Goal: Task Accomplishment & Management: Use online tool/utility

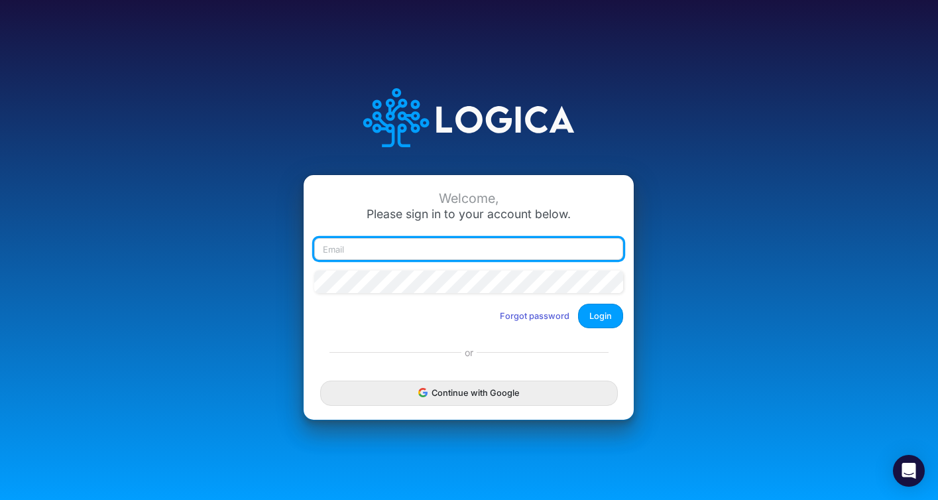
click at [424, 248] on input "email" at bounding box center [468, 249] width 309 height 23
type input "kcampbell@quantumqool.com"
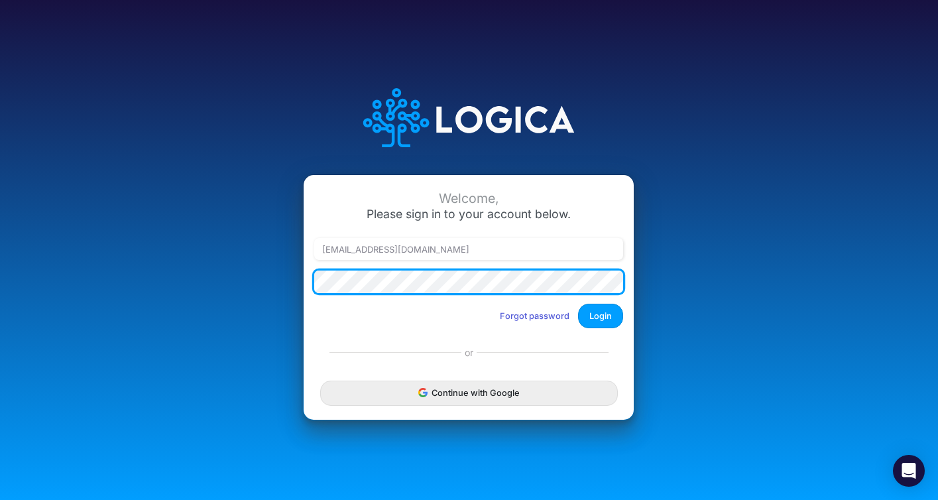
click at [578, 303] on button "Login" at bounding box center [600, 315] width 45 height 25
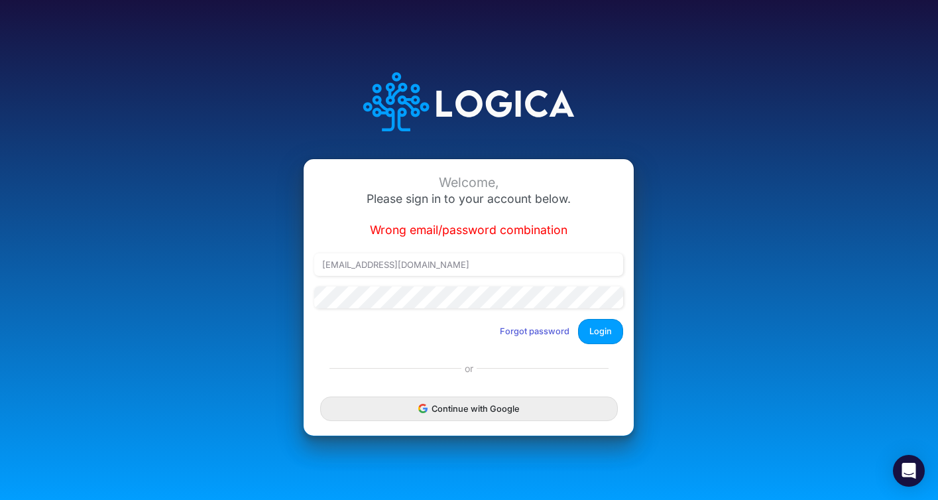
click at [458, 326] on div "Welcome, Please sign in to your account below. Wrong email/password combination…" at bounding box center [468, 256] width 330 height 195
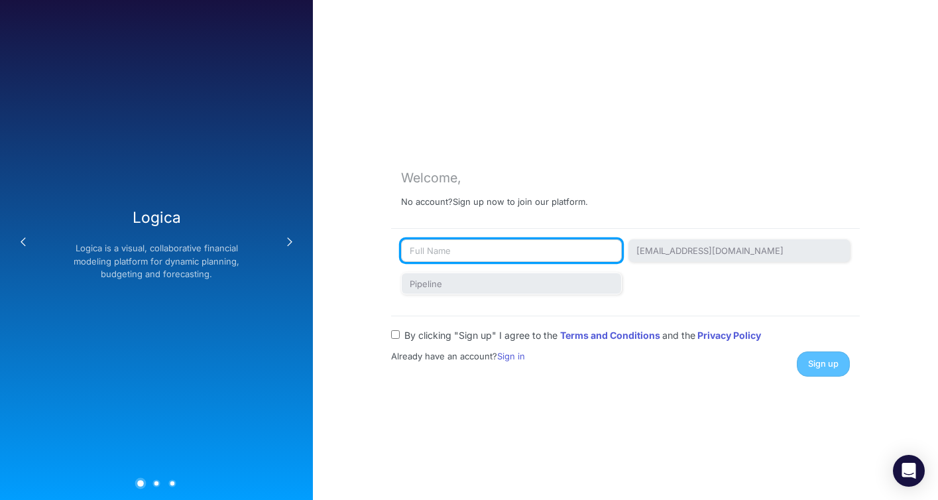
click at [450, 243] on input "text" at bounding box center [511, 250] width 221 height 23
type input "[PERSON_NAME]"
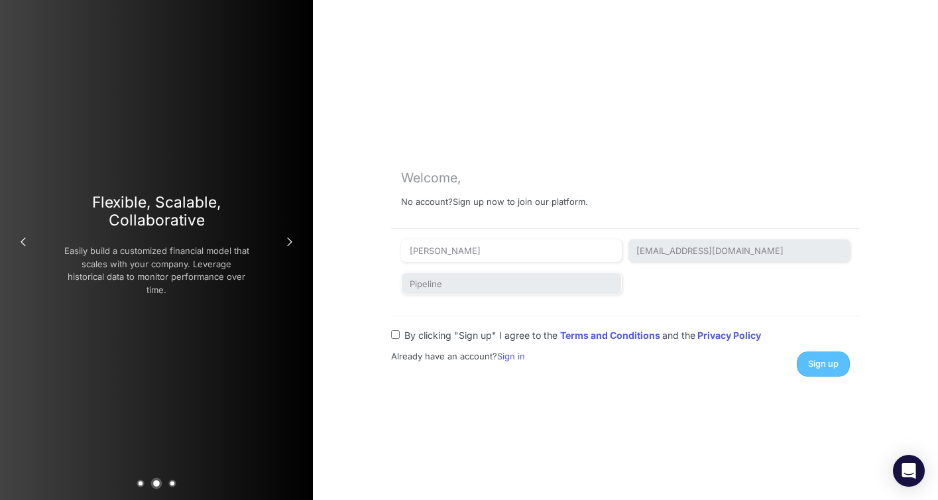
click at [396, 334] on input "By clicking "Sign up" I agree to the Terms and Conditions and the Privacy Policy" at bounding box center [395, 334] width 9 height 9
checkbox input "true"
click at [834, 361] on span "Sign up" at bounding box center [823, 363] width 30 height 10
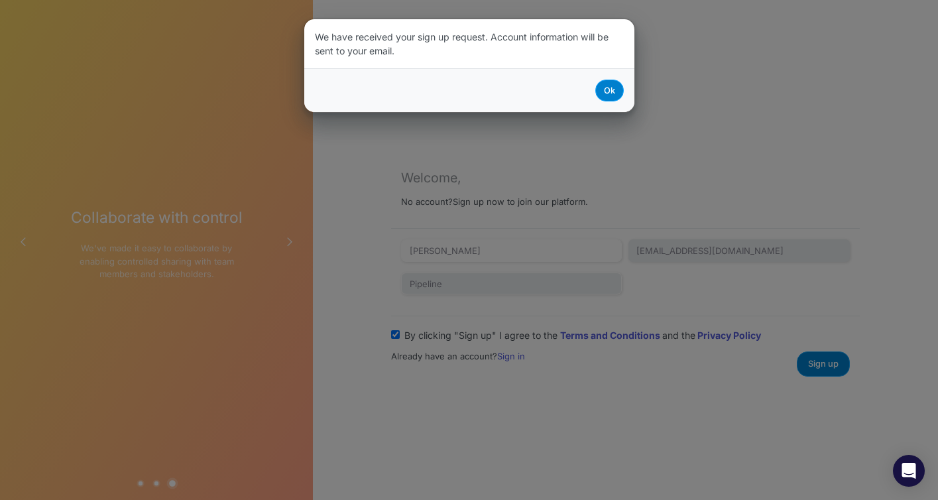
click at [606, 91] on button "Ok" at bounding box center [609, 91] width 28 height 22
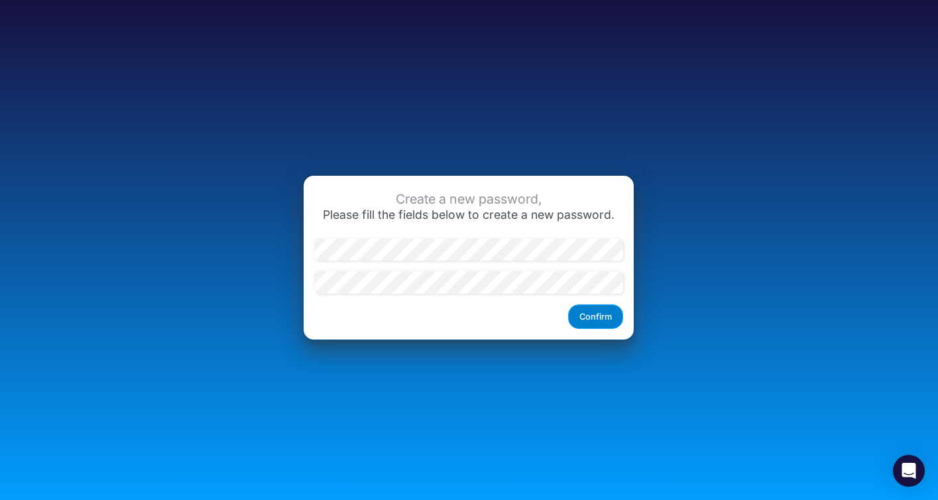
click at [608, 318] on button "Confirm" at bounding box center [595, 316] width 55 height 25
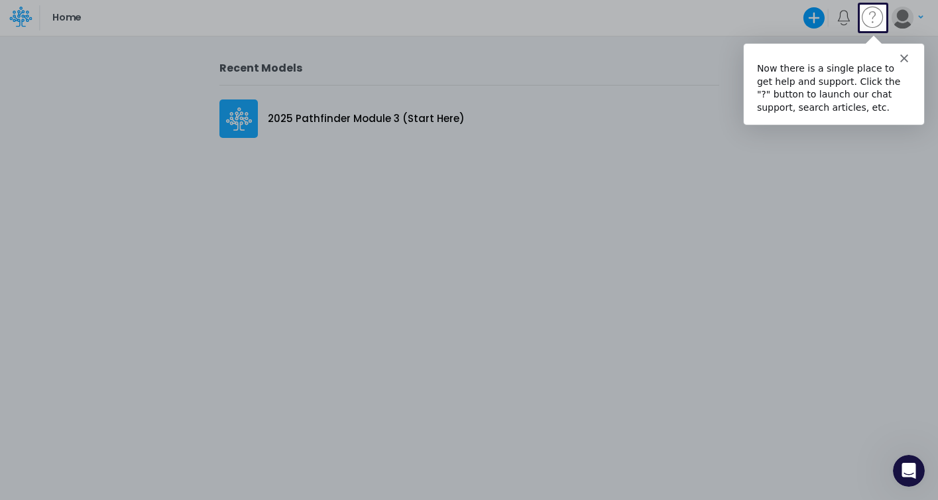
click at [906, 56] on icon "Close" at bounding box center [903, 57] width 8 height 8
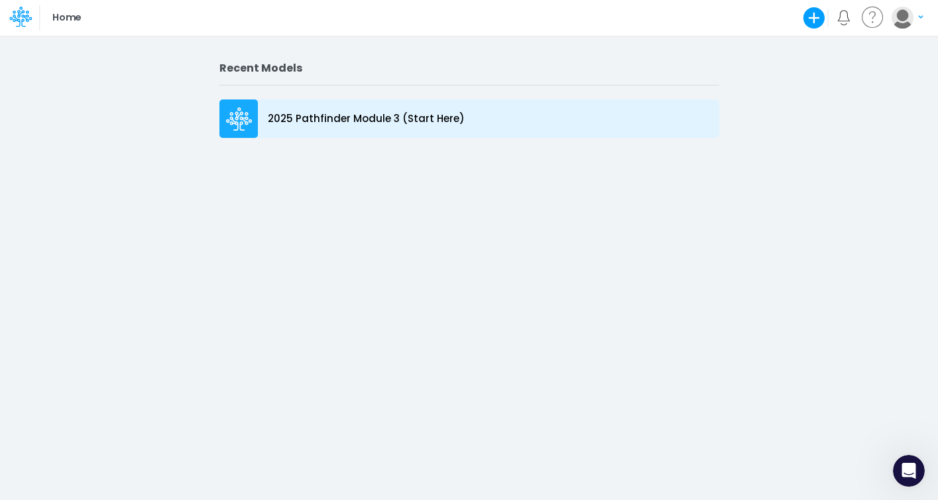
click at [339, 117] on p "2025 Pathfinder Module 3 (Start Here)" at bounding box center [366, 118] width 197 height 15
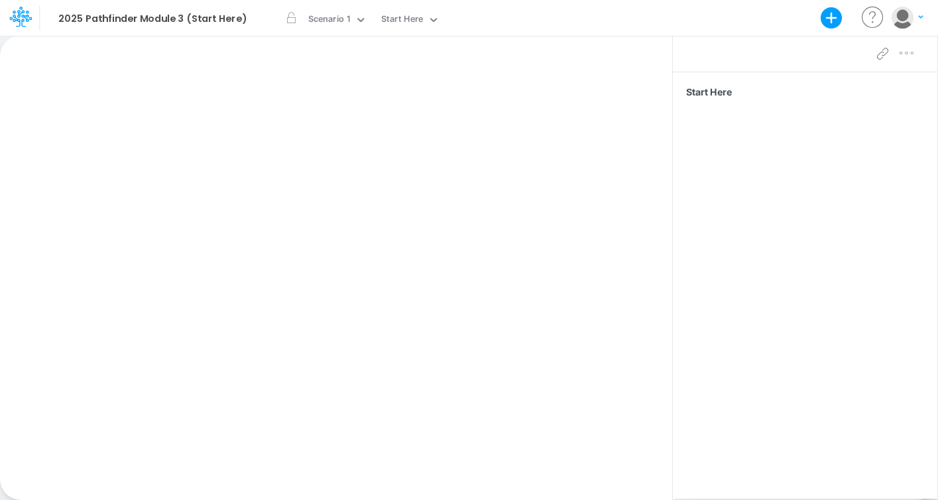
click at [712, 92] on span "Start Here" at bounding box center [807, 92] width 243 height 14
click at [309, 21] on div "Scenario 1" at bounding box center [329, 20] width 42 height 15
click at [321, 45] on div "Scenario 1" at bounding box center [331, 43] width 42 height 13
click at [395, 19] on div "Start Here" at bounding box center [402, 20] width 42 height 15
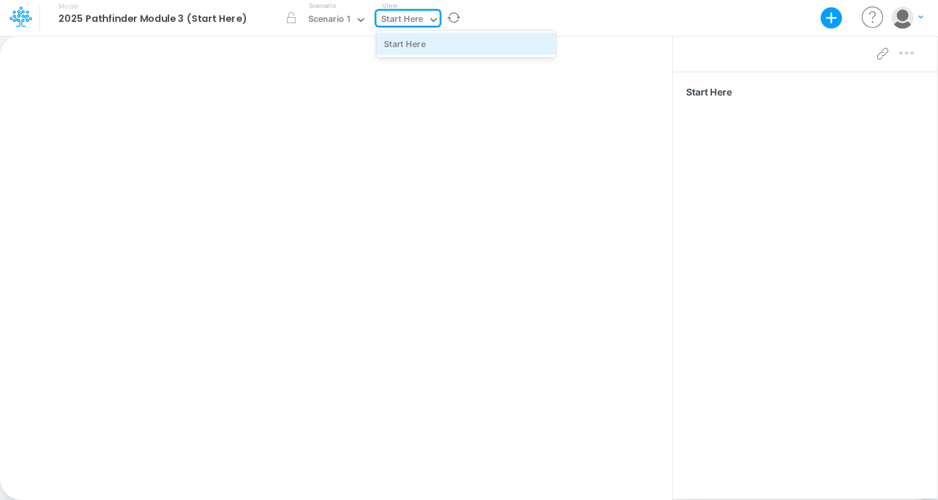
click at [396, 43] on div "Start Here" at bounding box center [465, 43] width 179 height 22
click at [396, 43] on div "Paste Cut Copy AutoFill Ready 100% Sum: null Max: null Min: null Numerical Coun…" at bounding box center [336, 267] width 672 height 464
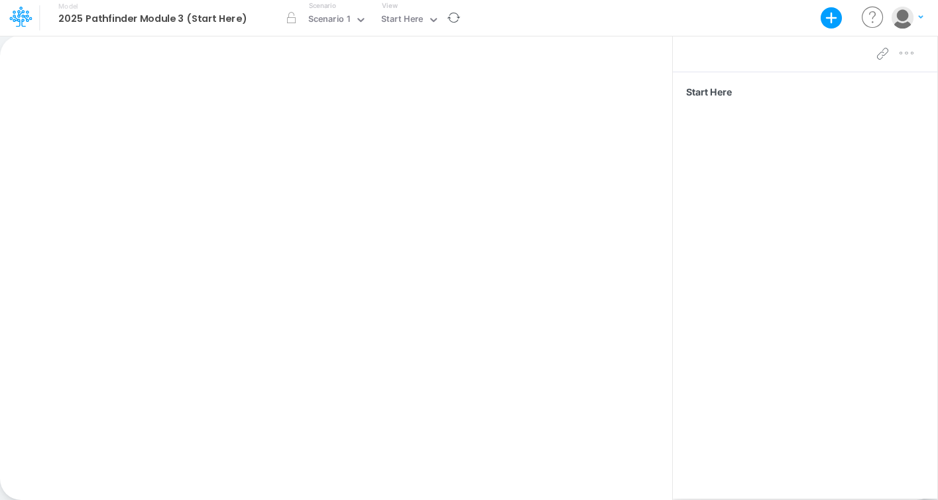
click at [120, 17] on b "2025 Pathfinder Module 3 (Start Here)" at bounding box center [152, 19] width 188 height 12
click at [137, 96] on div "Paste Cut Copy AutoFill Ready 100% Sum: null Max: null Min: null Numerical Coun…" at bounding box center [336, 267] width 672 height 464
click at [832, 23] on icon "button" at bounding box center [831, 18] width 22 height 22
click at [545, 101] on div "Paste Cut Copy AutoFill Ready 100% Sum: null Max: null Min: null Numerical Coun…" at bounding box center [336, 267] width 672 height 464
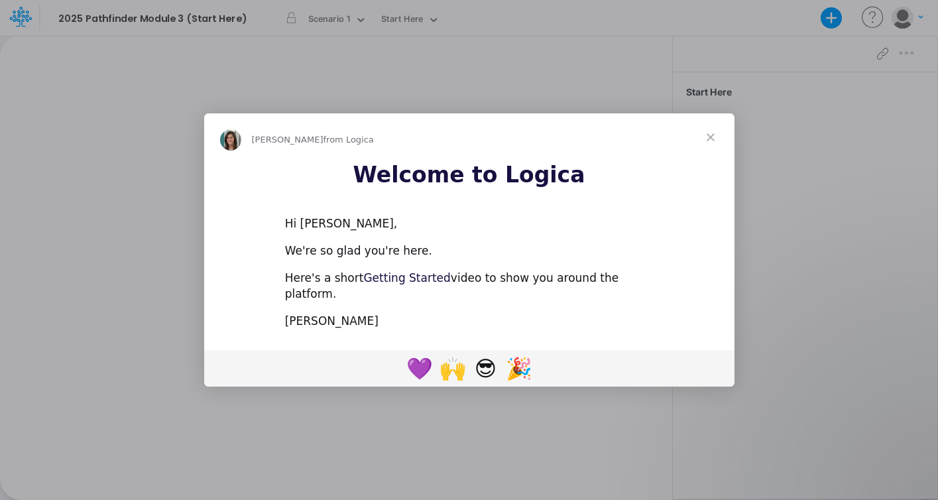
click at [398, 284] on link "Getting Started" at bounding box center [406, 277] width 87 height 13
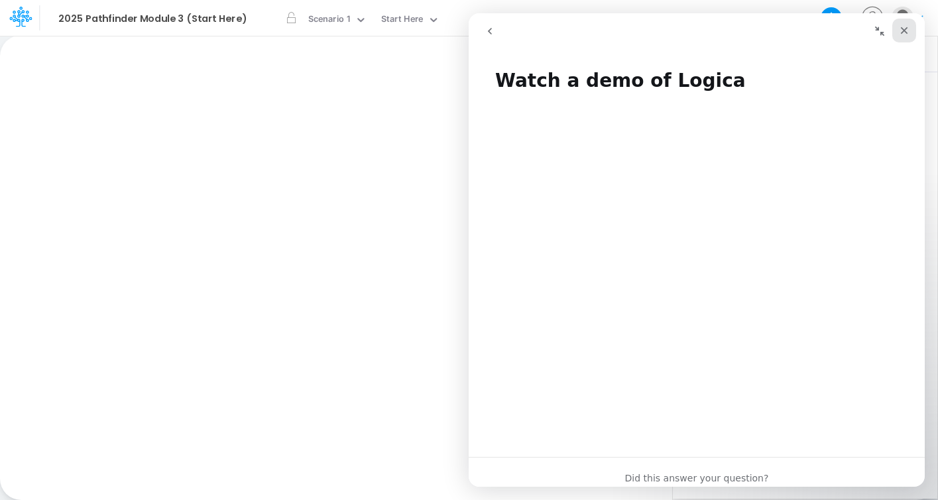
click at [904, 34] on icon "Close" at bounding box center [903, 30] width 11 height 11
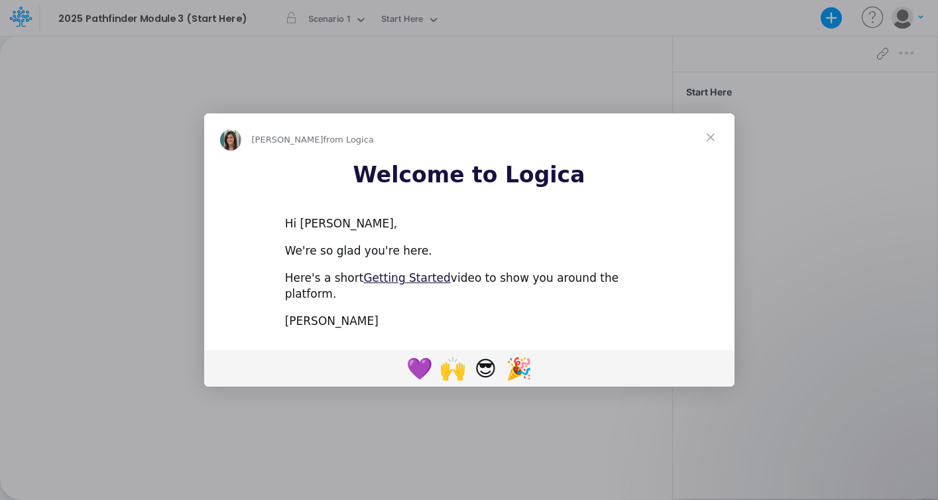
click at [712, 148] on span "Close" at bounding box center [710, 137] width 48 height 48
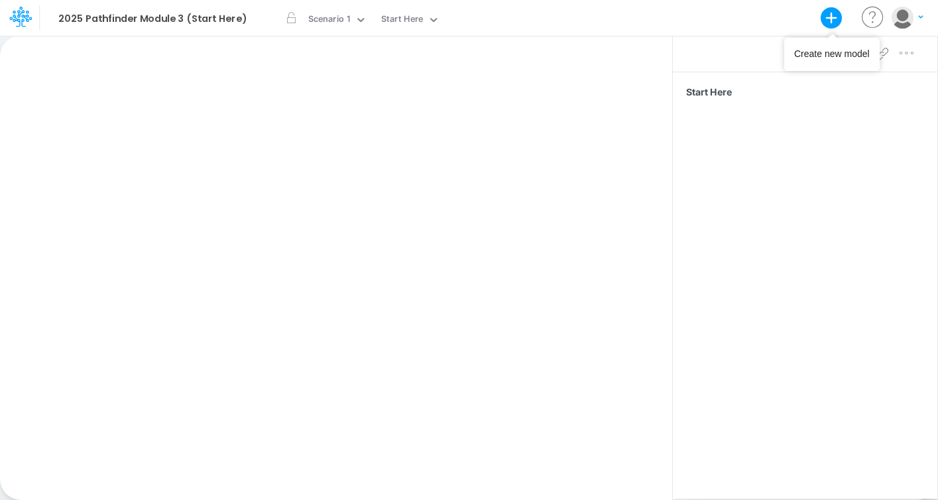
click at [829, 19] on icon "button" at bounding box center [831, 18] width 22 height 22
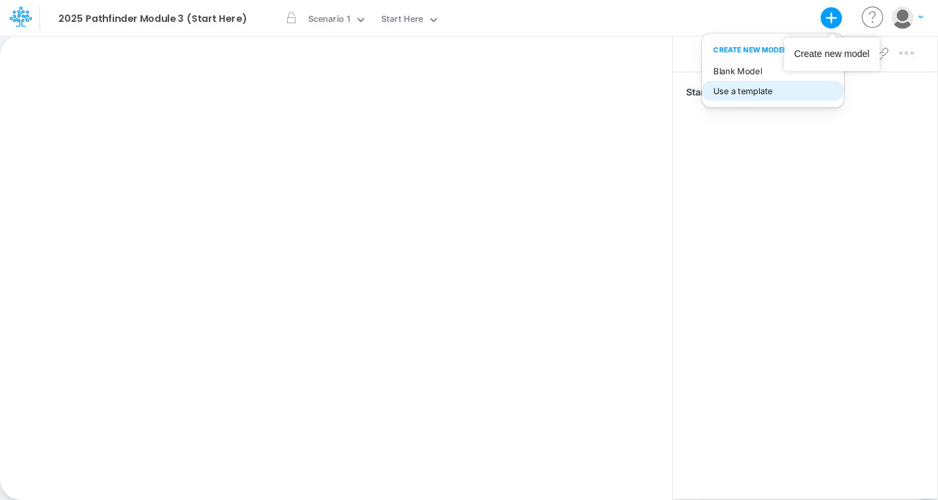
click at [741, 99] on button "Use a template" at bounding box center [772, 91] width 142 height 21
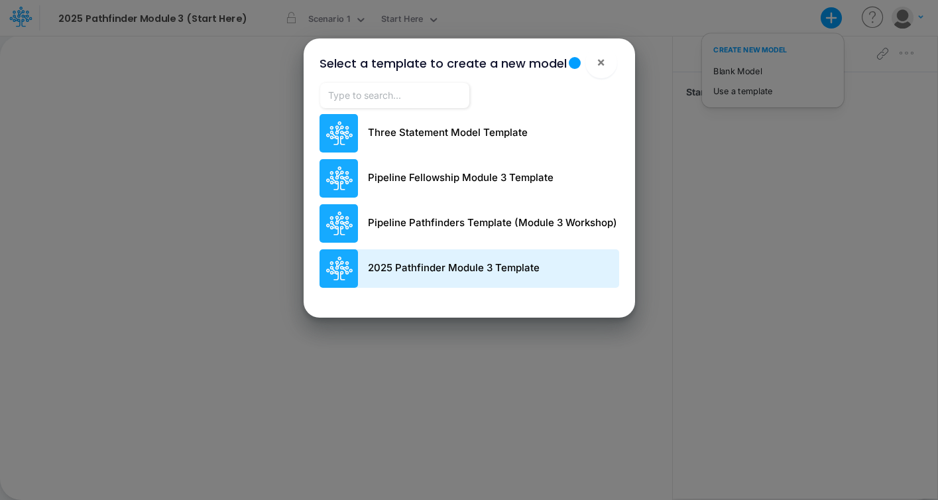
click at [433, 265] on p "2025 Pathfinder Module 3 Template" at bounding box center [454, 267] width 172 height 15
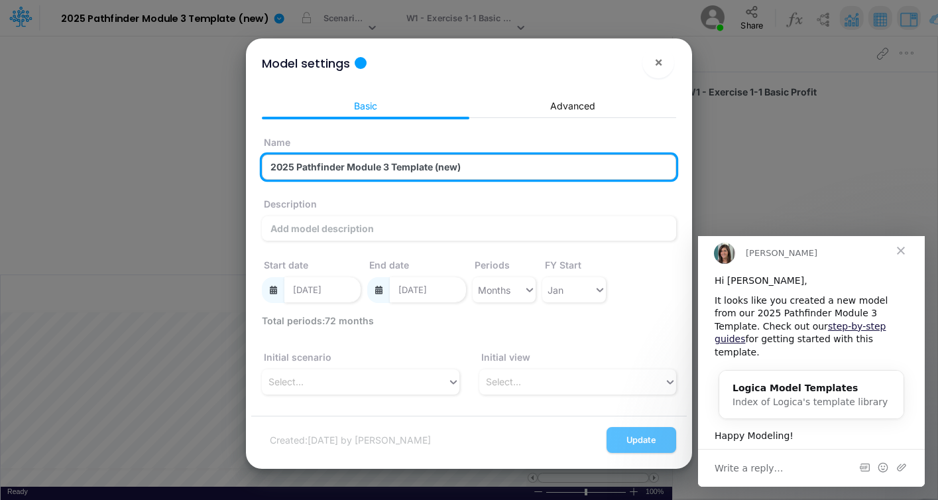
click at [525, 166] on input "2025 Pathfinder Module 3 Template (new)" at bounding box center [469, 166] width 414 height 25
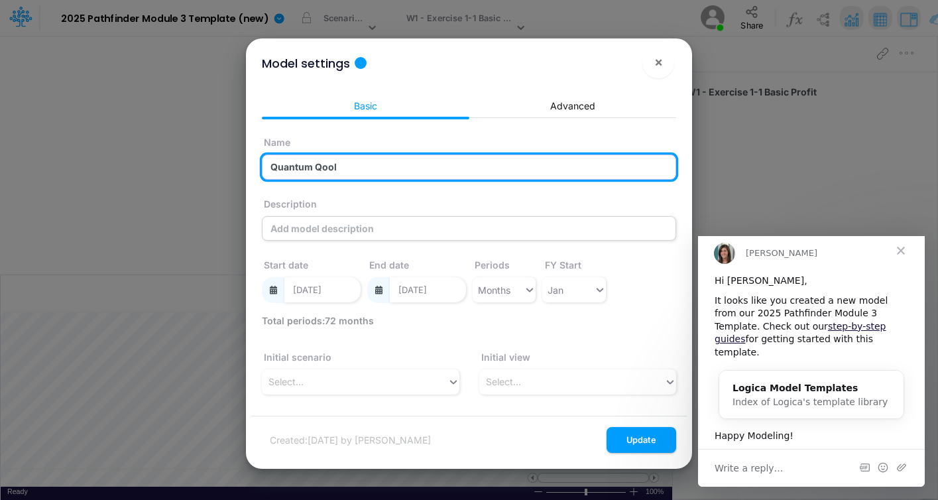
type input "Quantum Qool"
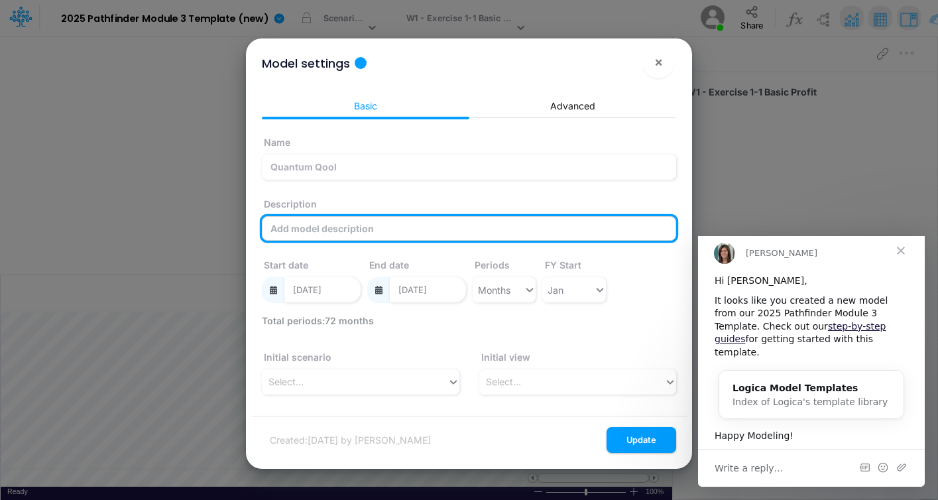
click at [437, 231] on input "Description" at bounding box center [469, 228] width 414 height 25
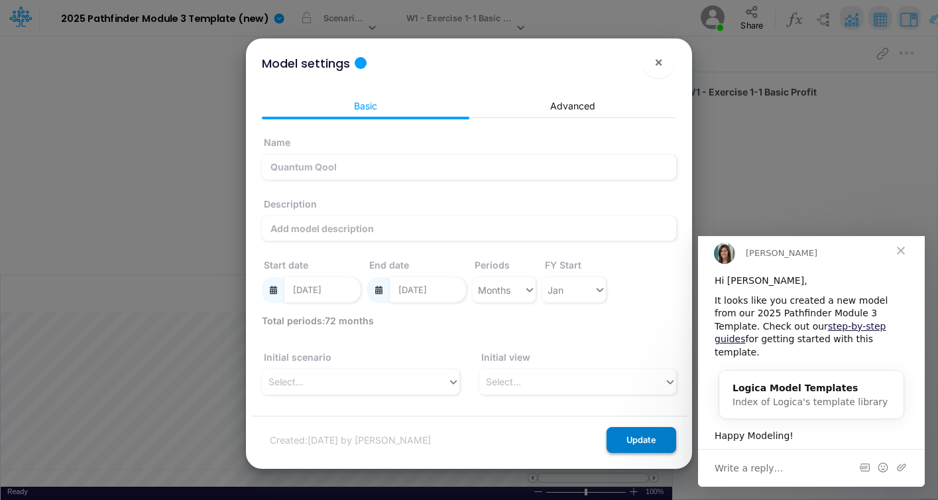
click at [648, 450] on button "Update" at bounding box center [641, 440] width 70 height 26
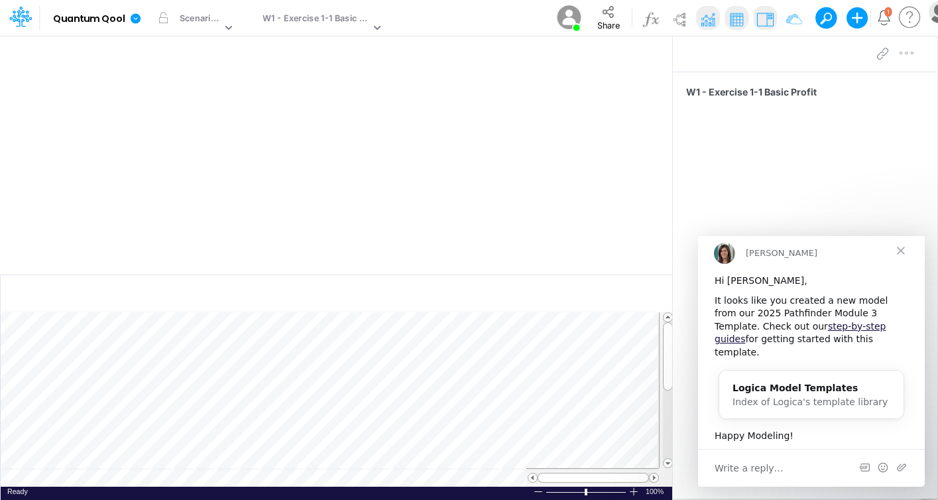
click at [906, 258] on span "Close" at bounding box center [901, 251] width 48 height 48
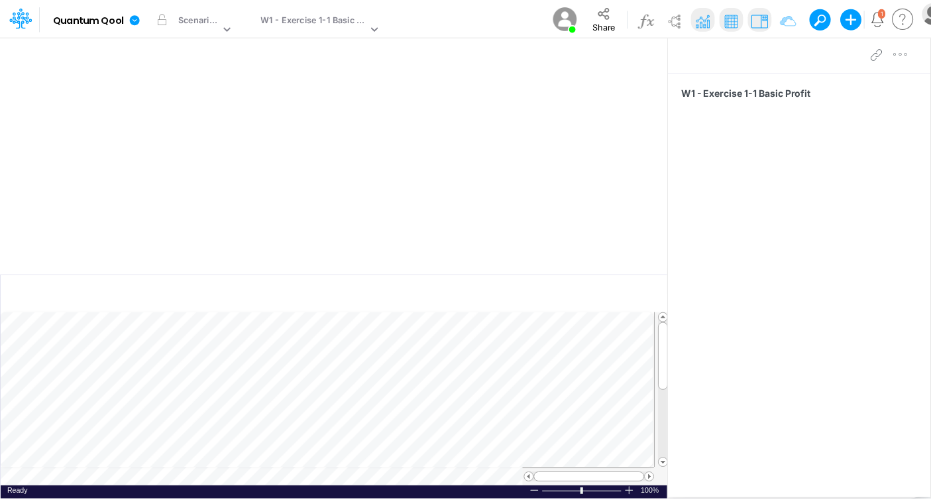
scroll to position [6, 1]
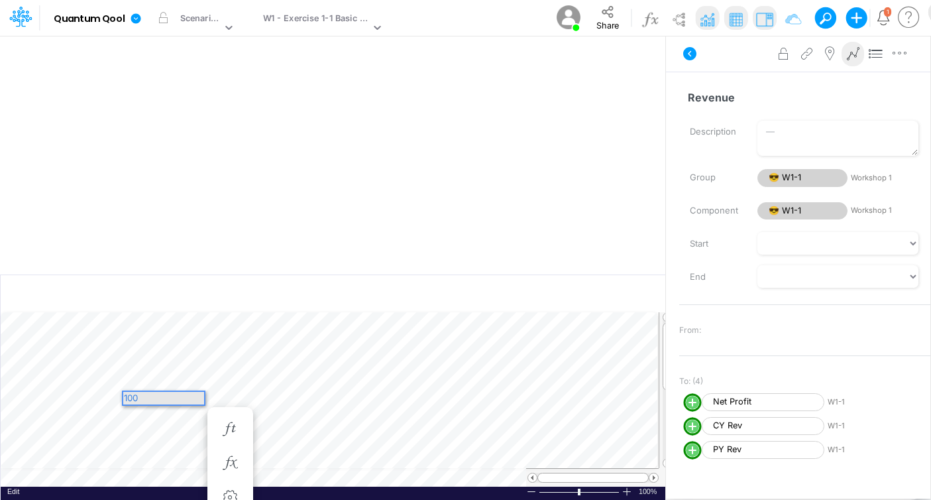
click at [185, 396] on div "100" at bounding box center [163, 398] width 81 height 13
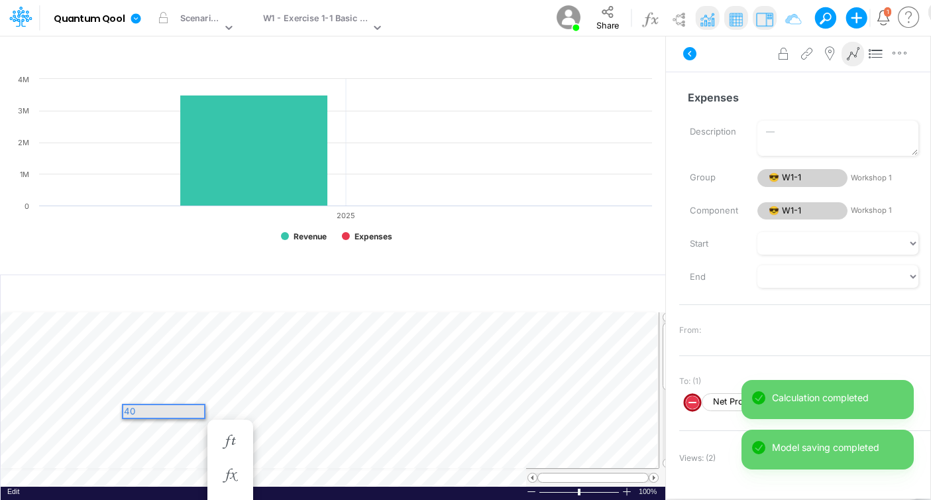
click at [184, 410] on div "40" at bounding box center [163, 411] width 81 height 13
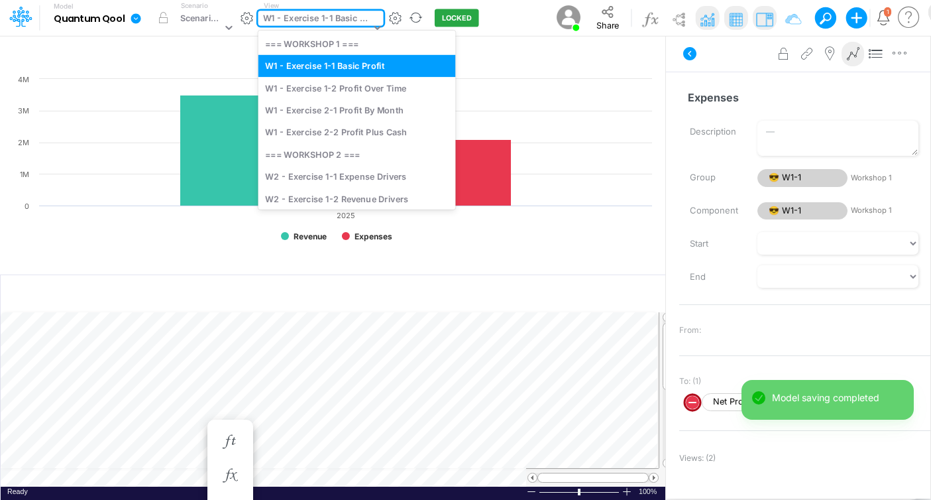
click at [376, 26] on div "option W1 - Exercise 1-1 Basic Profit focused, 2 of 10. 10 results available. U…" at bounding box center [320, 18] width 125 height 15
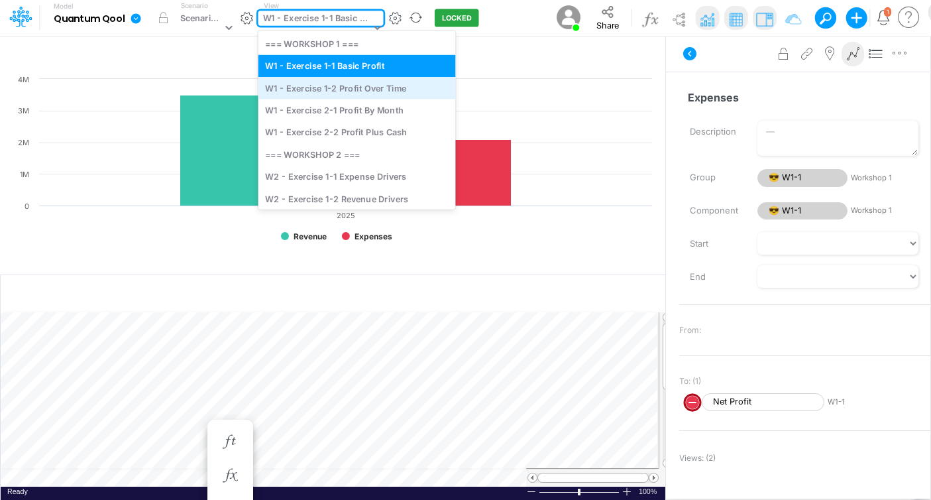
click at [382, 86] on div "W1 - Exercise 1-2 Profit Over Time" at bounding box center [356, 88] width 197 height 22
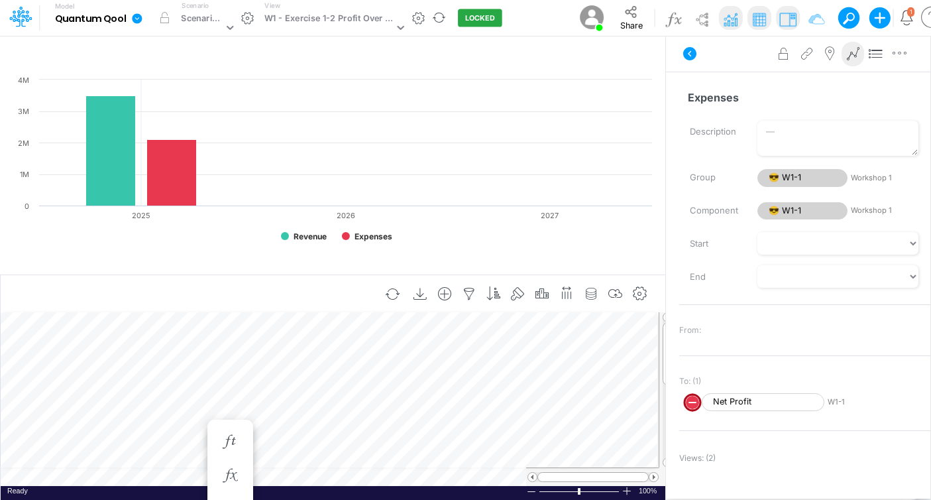
scroll to position [6, 1]
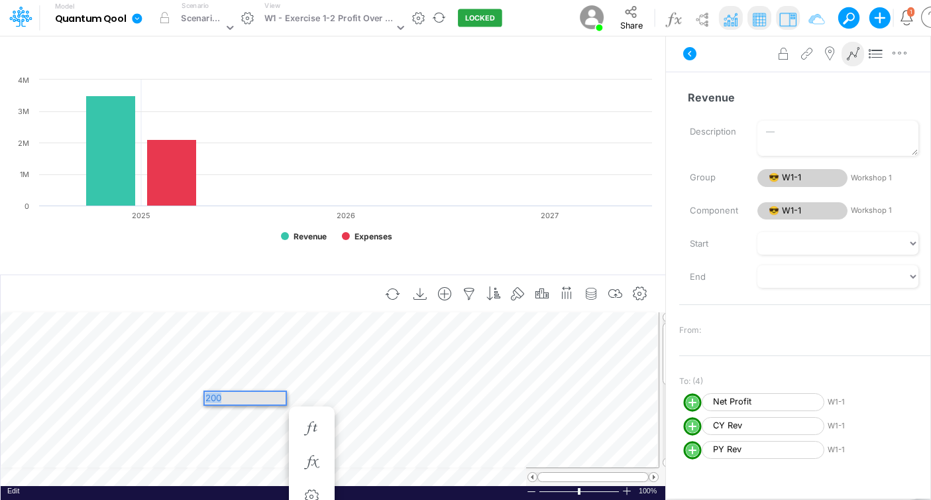
click at [278, 394] on div "200" at bounding box center [245, 398] width 81 height 13
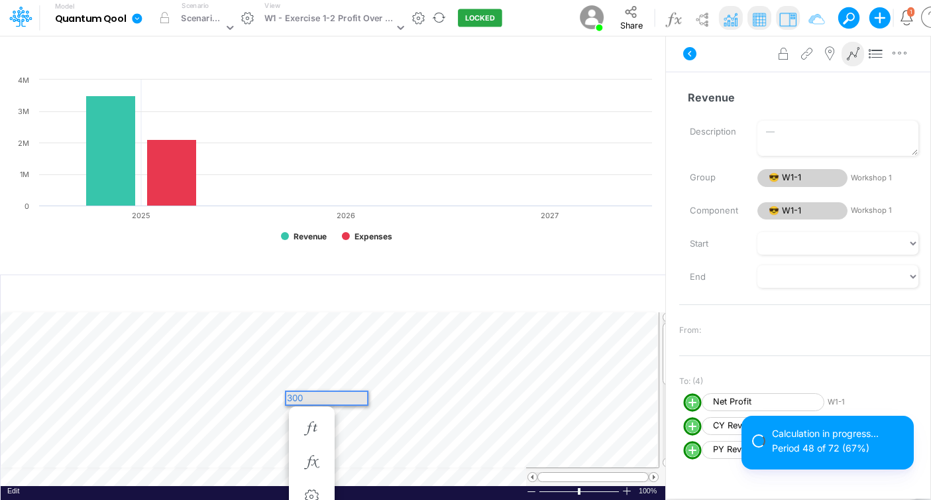
click at [355, 398] on div "300" at bounding box center [326, 398] width 81 height 13
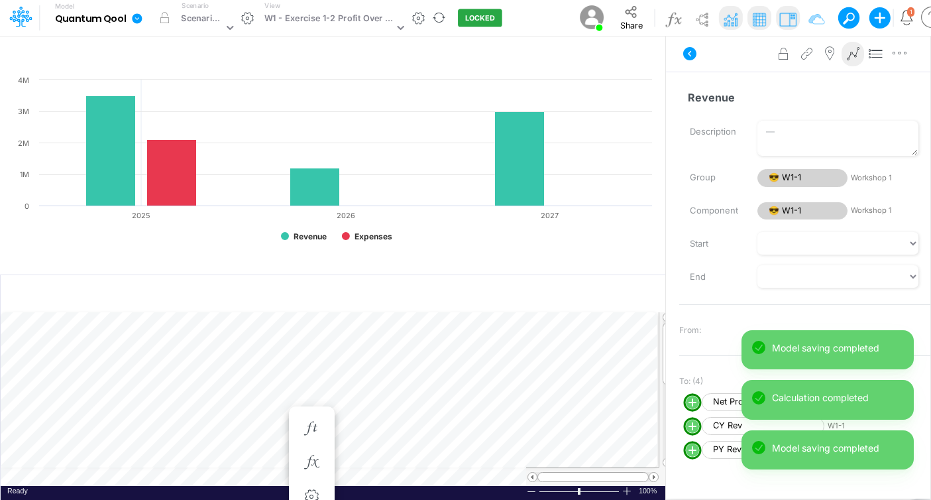
click at [35, 13] on div "3000000" at bounding box center [17, 6] width 35 height 13
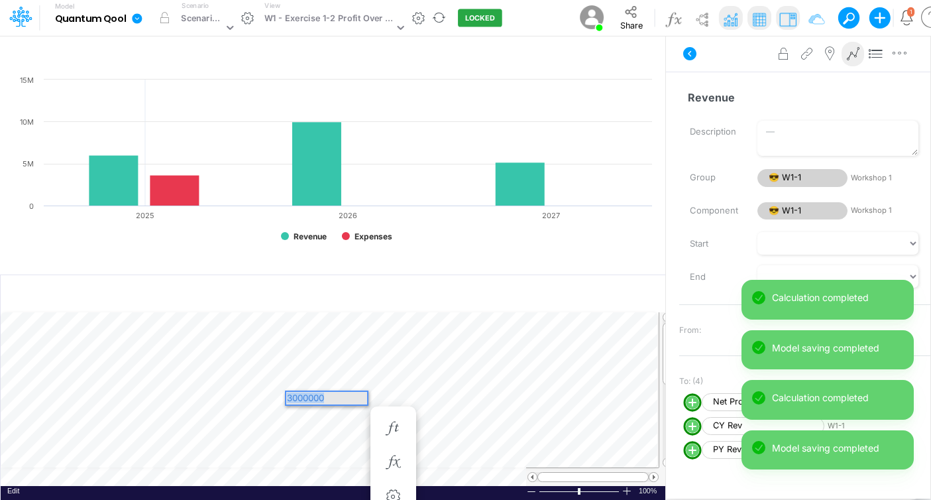
click at [335, 397] on div "3000000" at bounding box center [326, 398] width 81 height 13
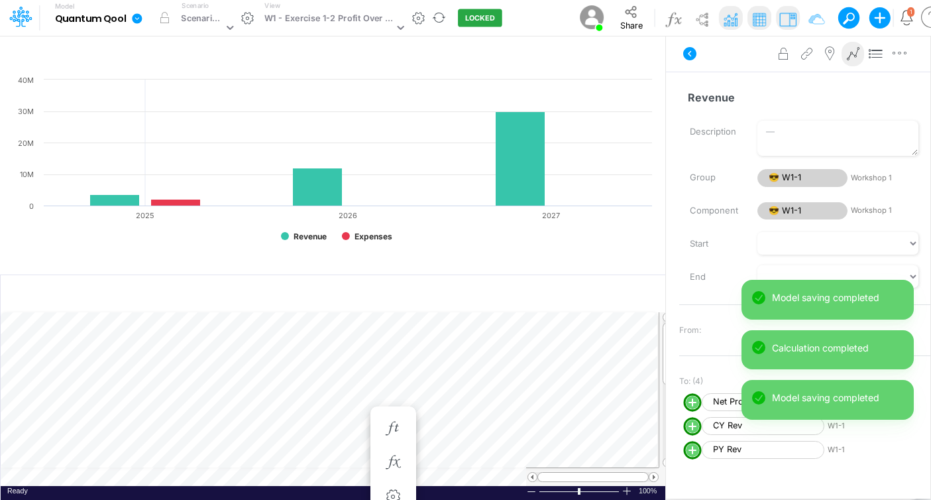
click at [504, 235] on rect at bounding box center [335, 164] width 645 height 182
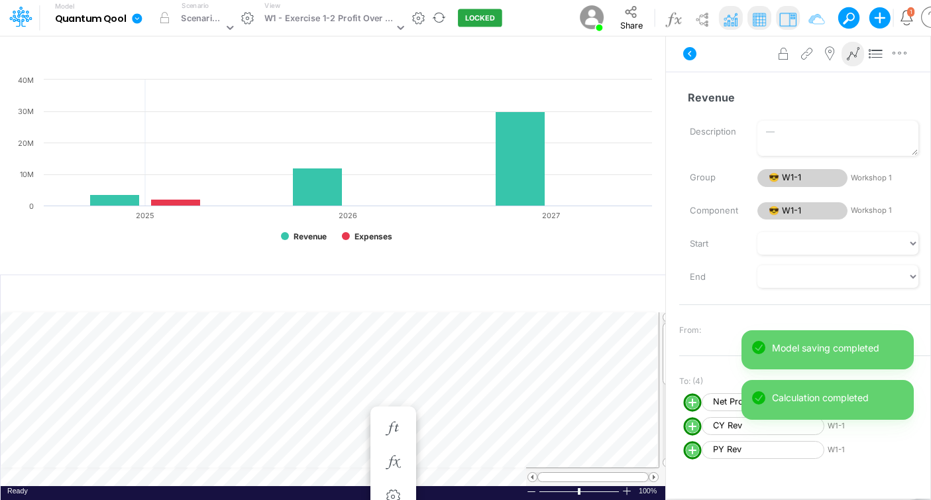
click at [11, 13] on div "40" at bounding box center [5, 6] width 11 height 13
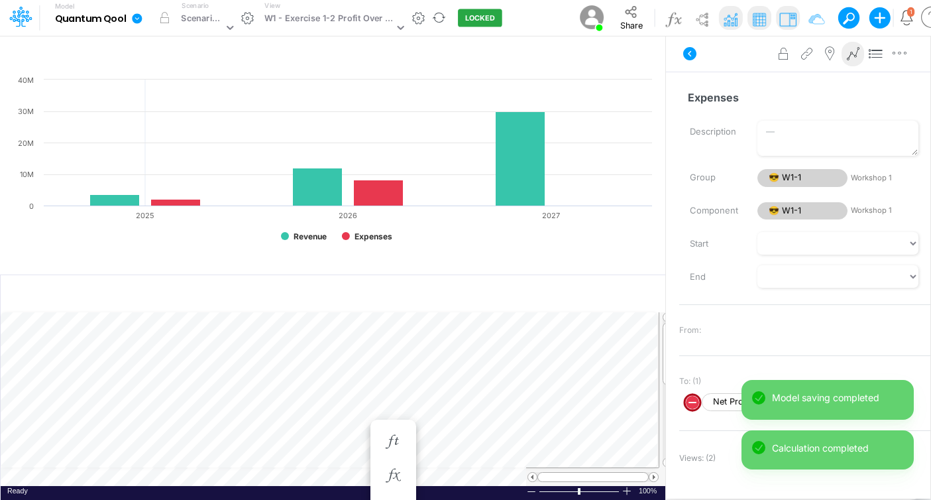
click at [11, 13] on div "45" at bounding box center [5, 6] width 11 height 13
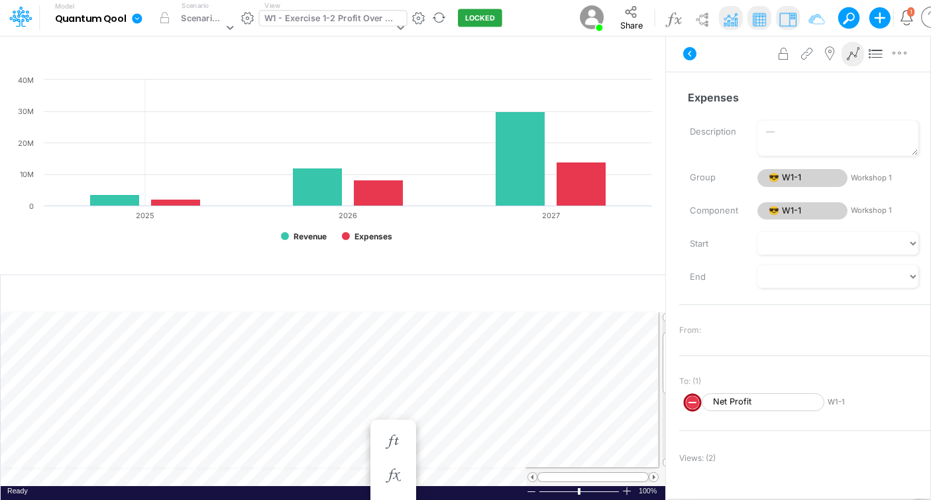
click at [389, 26] on div "W1 - Exercise 1-2 Profit Over Time" at bounding box center [328, 19] width 129 height 15
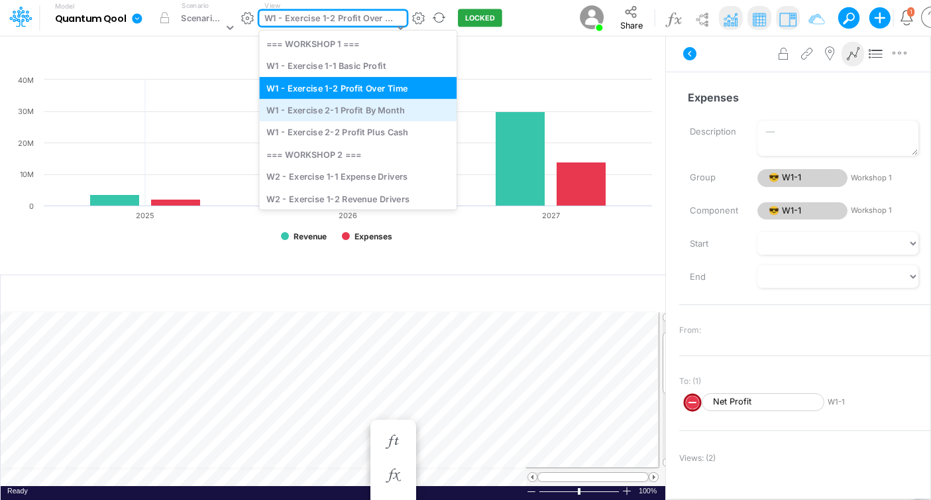
click at [377, 107] on div "W1 - Exercise 2-1 Profit By Month" at bounding box center [357, 110] width 197 height 22
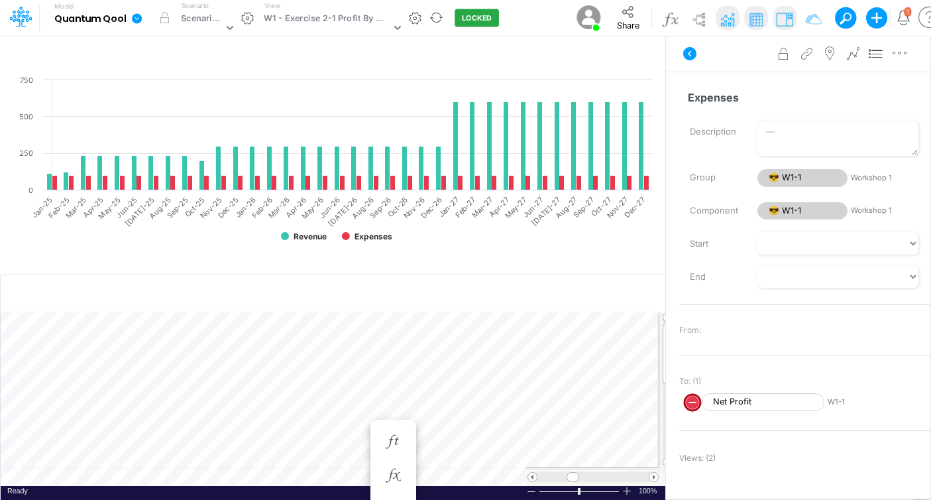
click at [538, 253] on div "Created with Highcharts 10.3.2 Revenue Expenses Jan-25 Feb-25 Mar-25 Apr-25 May…" at bounding box center [332, 170] width 665 height 195
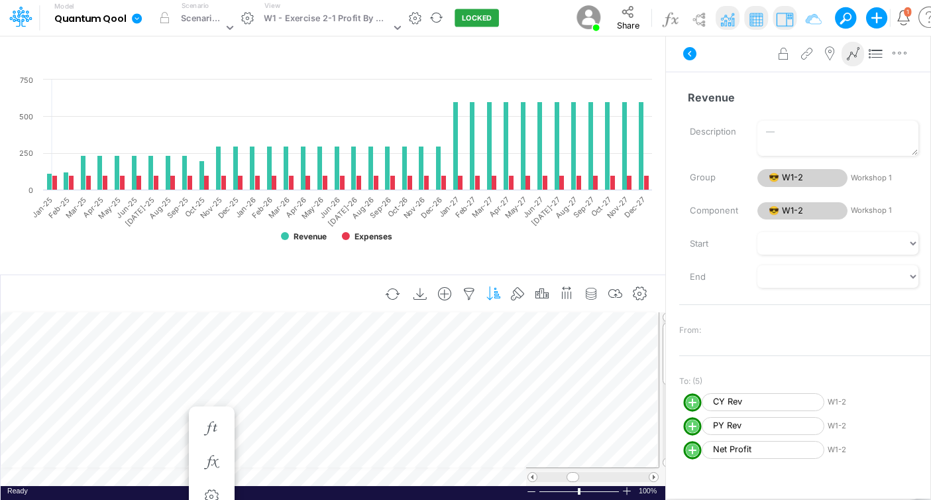
scroll to position [6, 5]
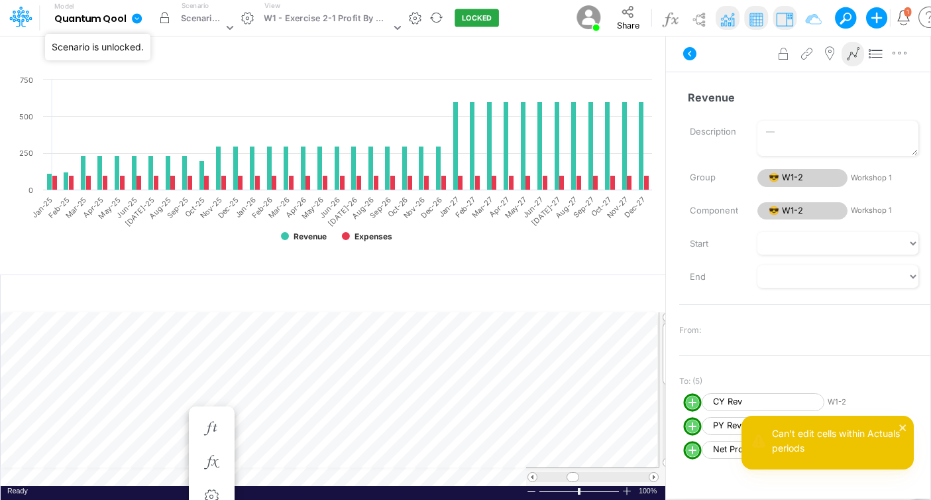
click at [162, 24] on button "button" at bounding box center [164, 18] width 24 height 24
click at [164, 20] on button "button" at bounding box center [164, 18] width 24 height 24
click at [869, 436] on div "Can't edit cells within Actuals periods" at bounding box center [837, 440] width 131 height 28
click at [168, 23] on button "button" at bounding box center [164, 18] width 24 height 24
click at [161, 15] on button "button" at bounding box center [164, 18] width 24 height 24
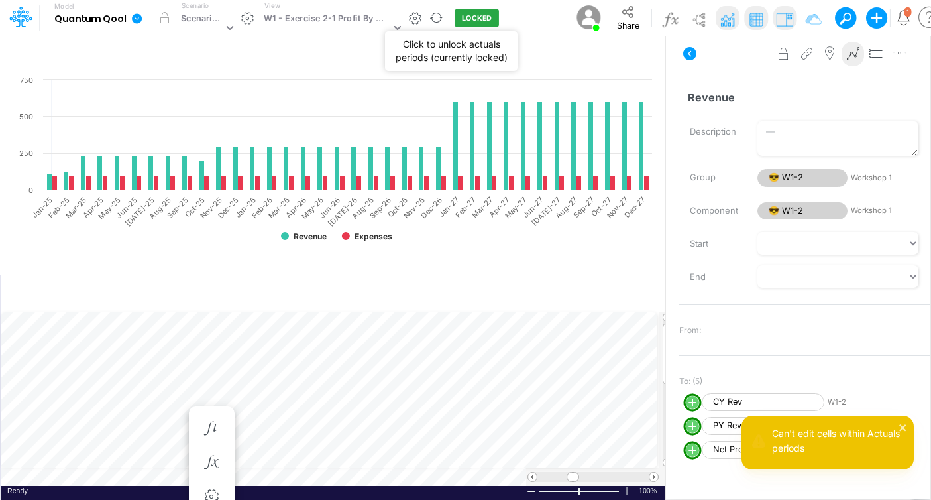
click at [472, 19] on button "LOCKED" at bounding box center [477, 18] width 44 height 18
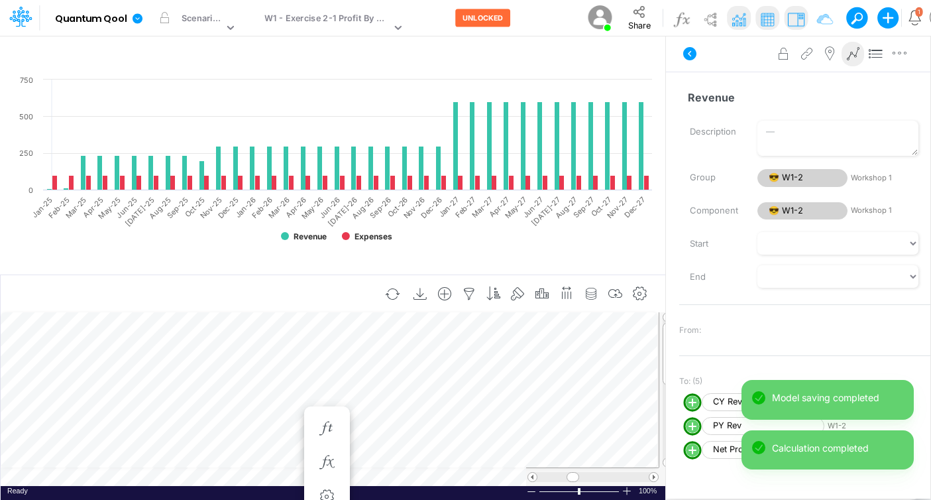
scroll to position [0, 0]
click at [229, 396] on div "12" at bounding box center [214, 398] width 57 height 13
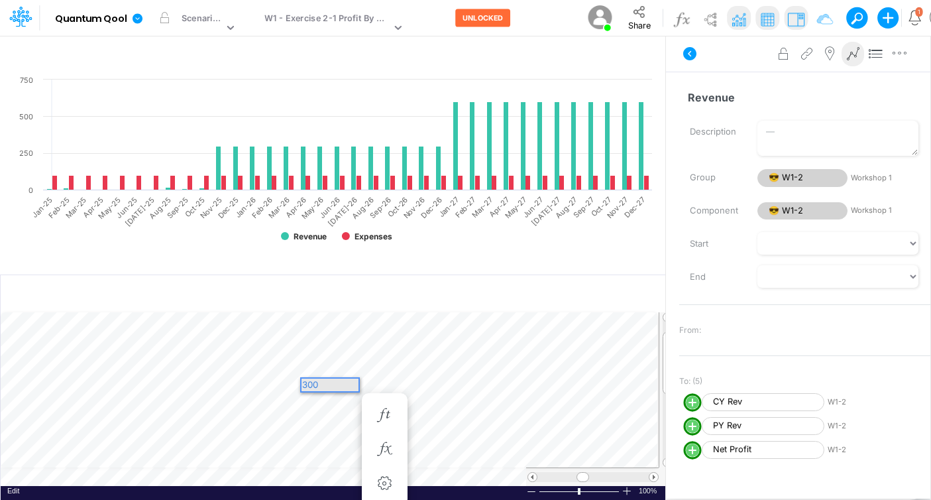
click at [335, 381] on div "300" at bounding box center [329, 384] width 57 height 13
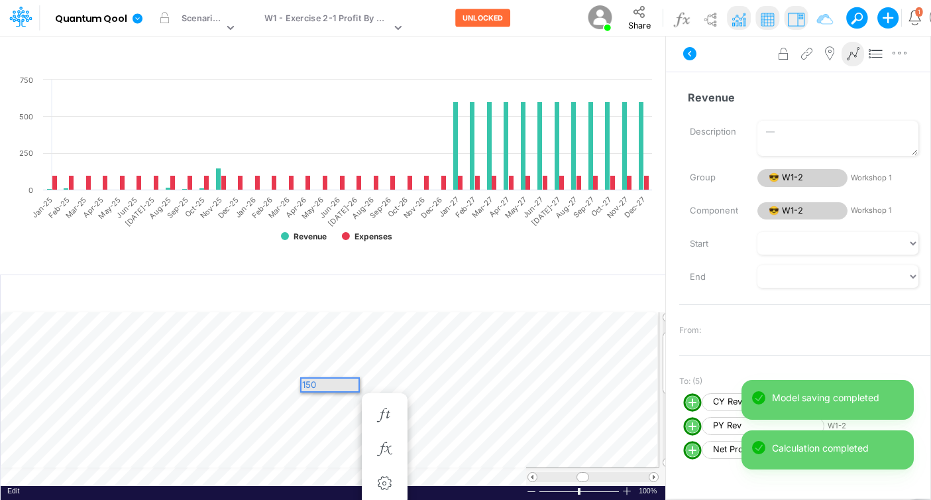
click at [347, 382] on div "150" at bounding box center [329, 384] width 57 height 13
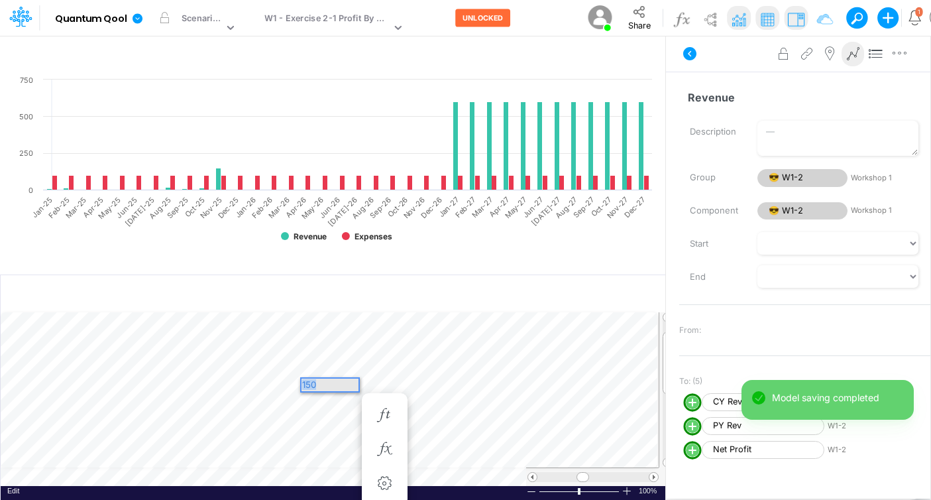
click at [347, 382] on div "150" at bounding box center [329, 384] width 57 height 13
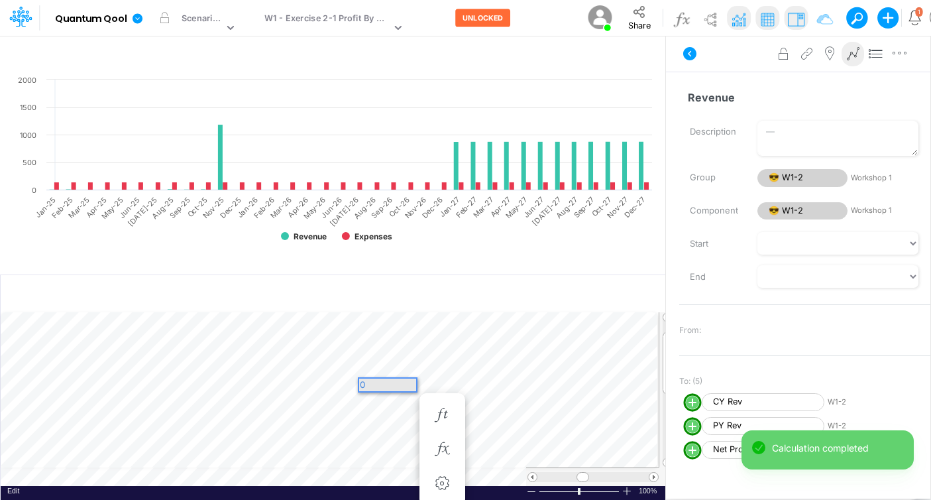
click at [382, 384] on div "0" at bounding box center [387, 384] width 57 height 13
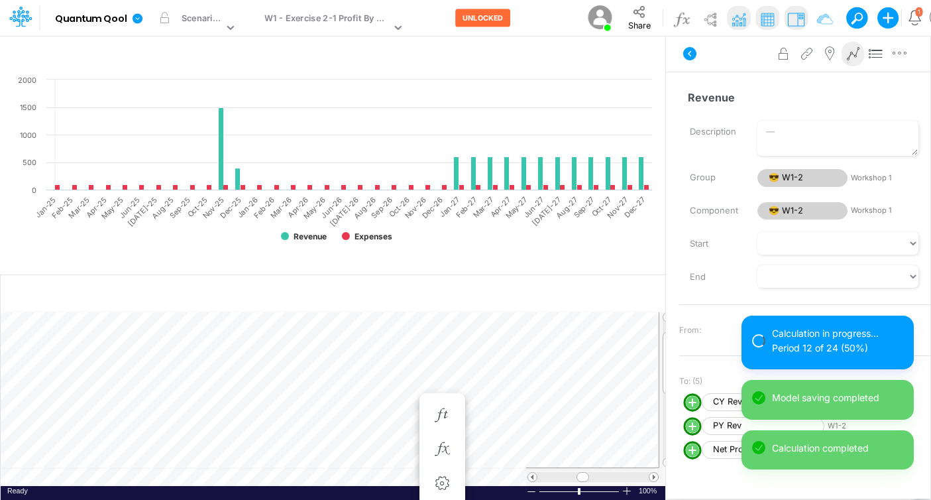
scroll to position [6, 1]
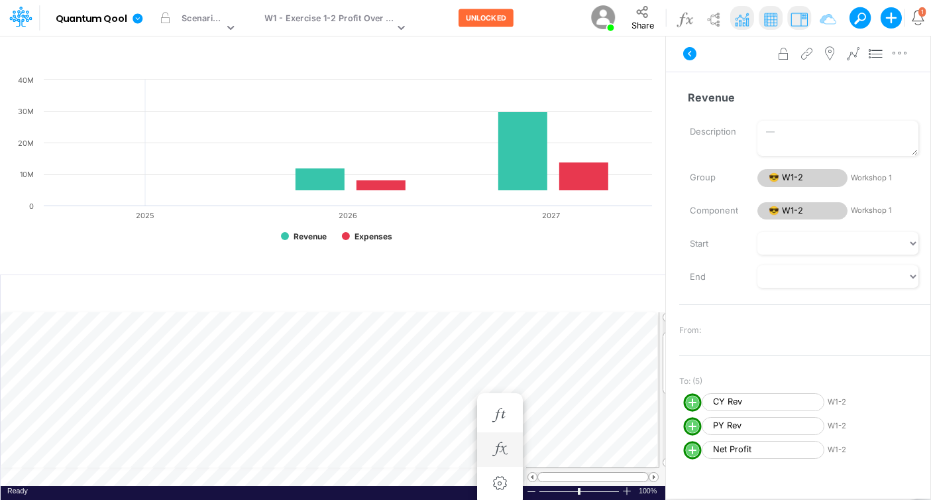
scroll to position [6, 1]
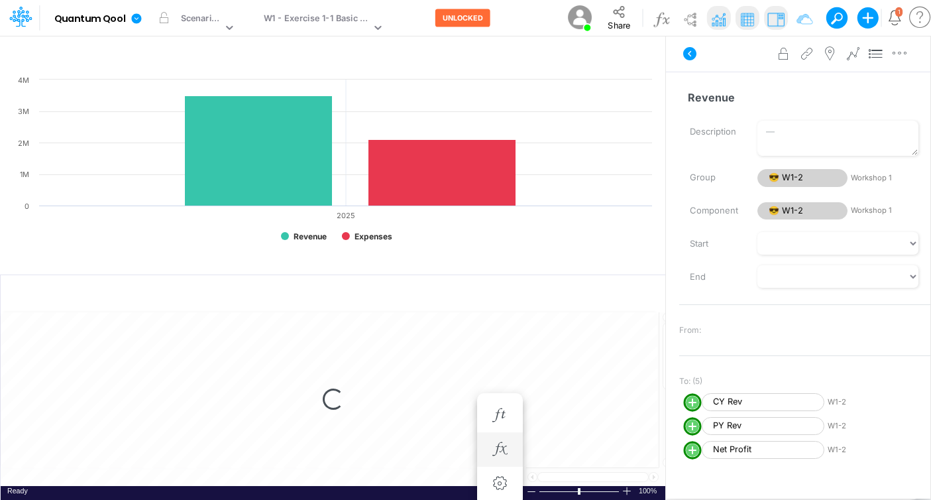
scroll to position [6, 1]
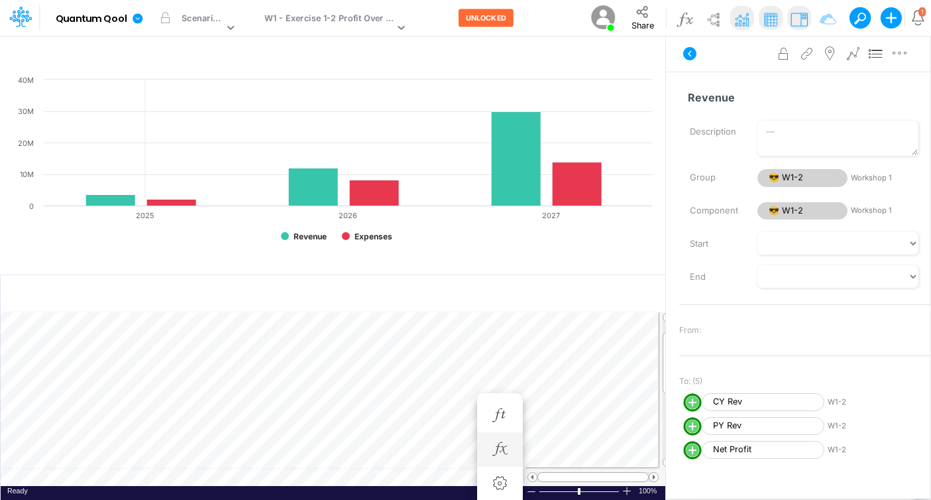
scroll to position [6, 1]
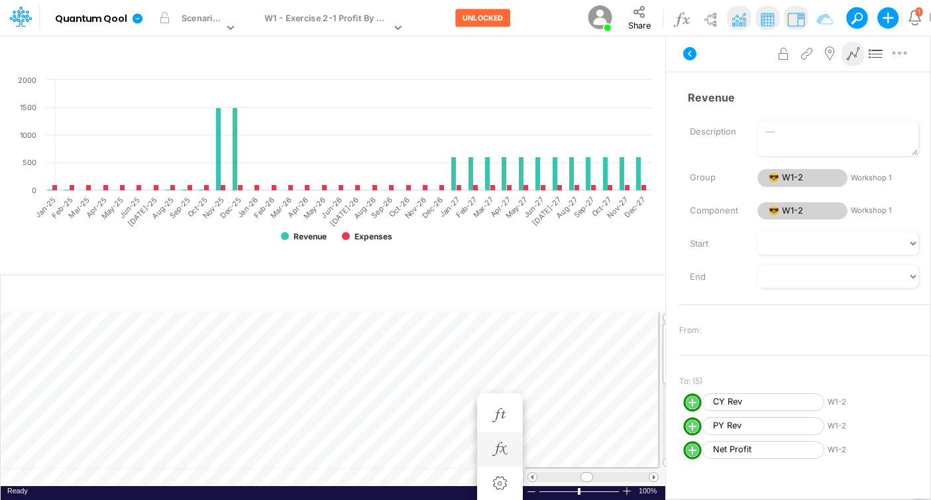
scroll to position [6, 1]
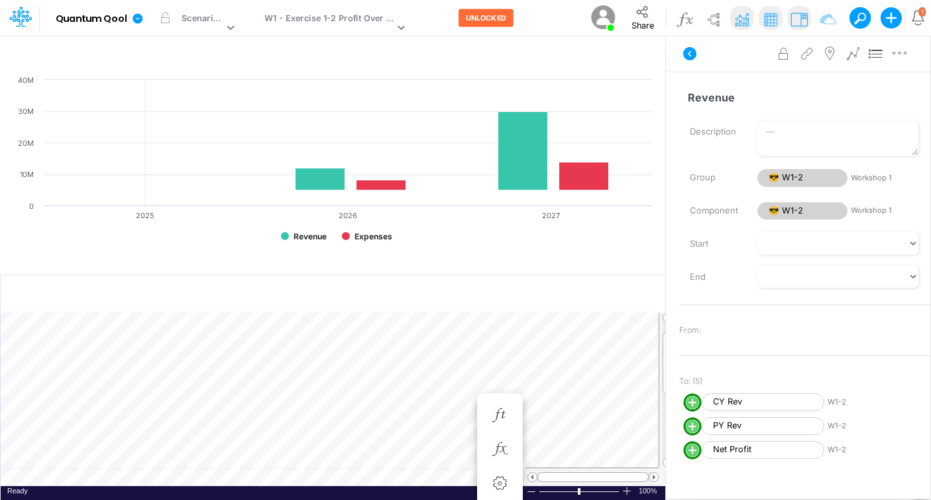
scroll to position [6, 1]
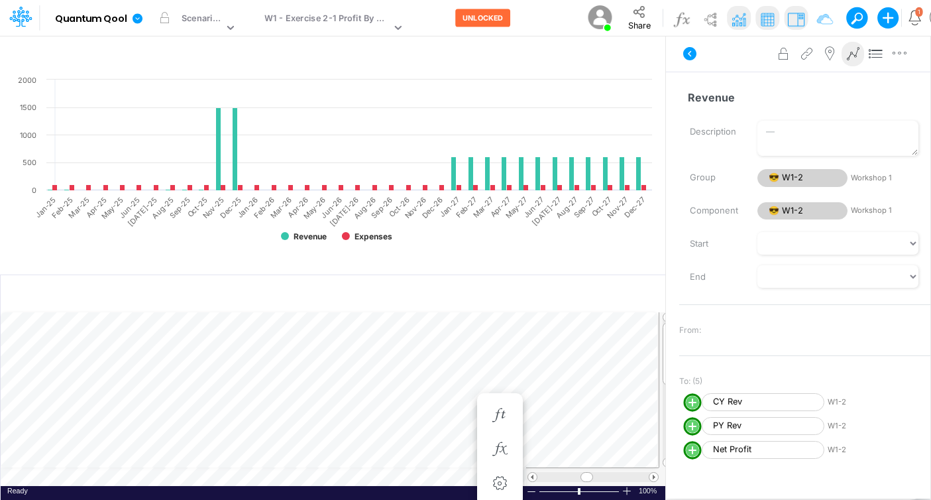
scroll to position [6, 1]
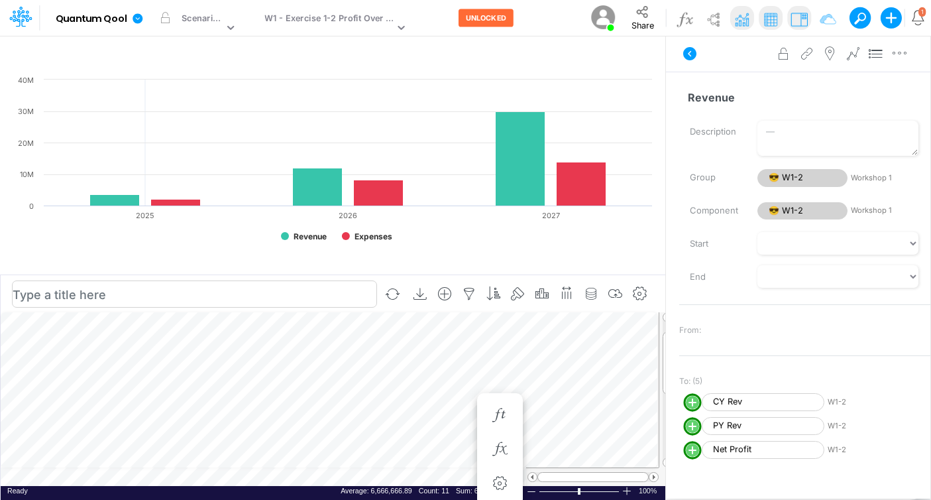
scroll to position [6, 1]
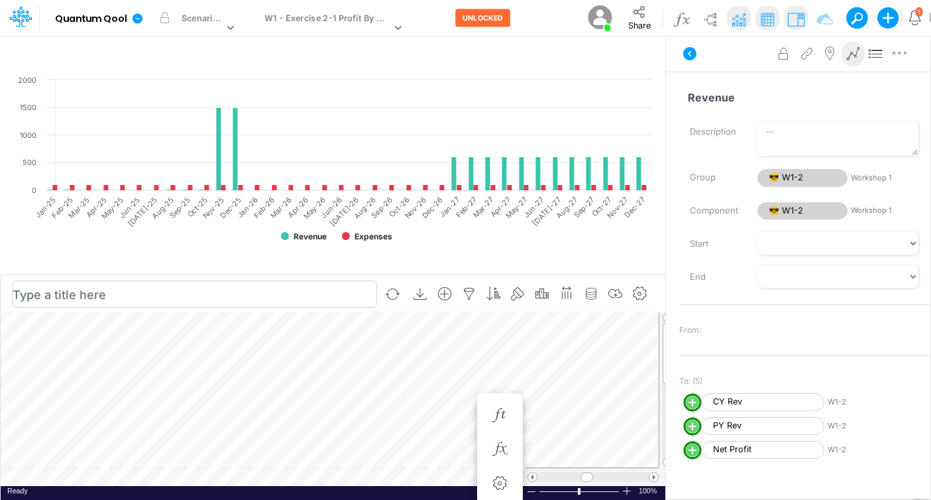
scroll to position [6, 1]
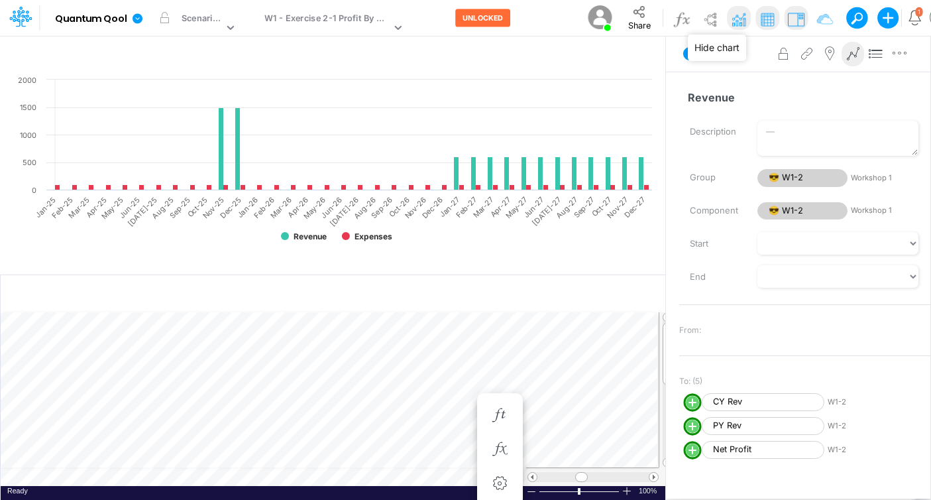
click at [734, 21] on img at bounding box center [738, 19] width 21 height 21
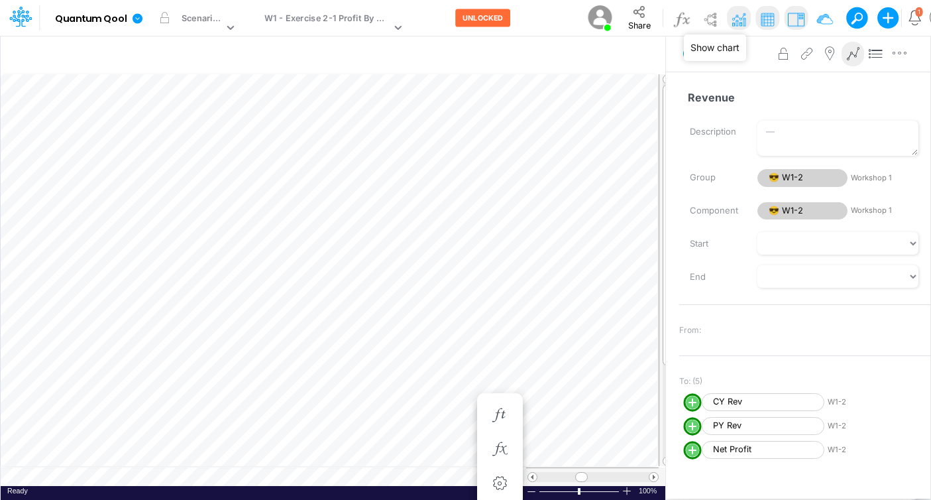
click at [734, 21] on img at bounding box center [738, 19] width 21 height 21
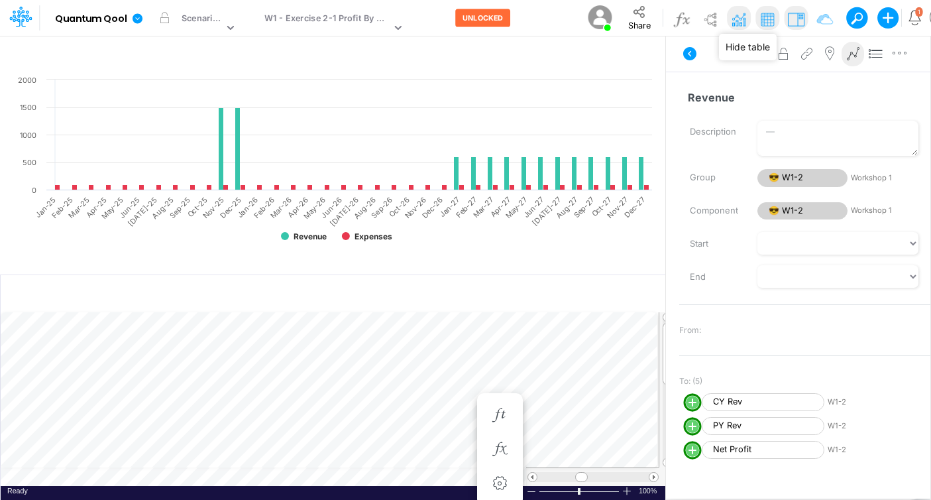
click at [761, 21] on img at bounding box center [767, 19] width 21 height 21
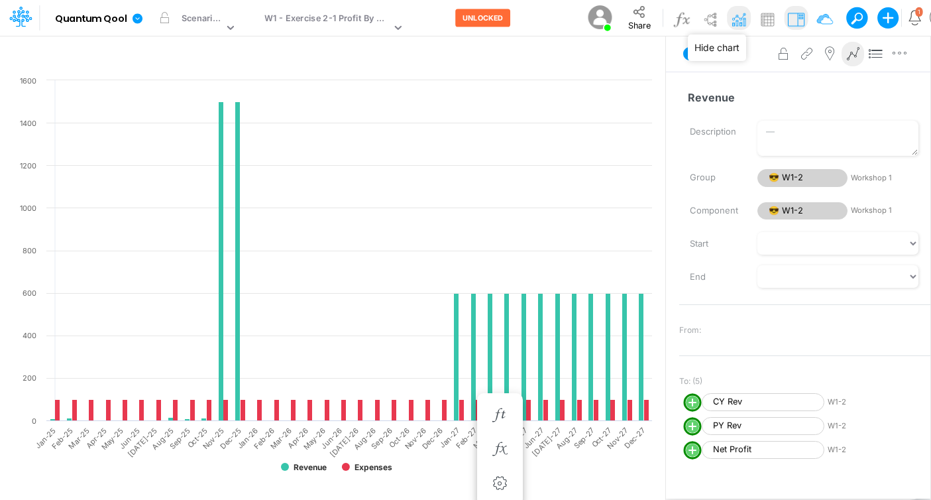
click at [734, 17] on img at bounding box center [738, 19] width 21 height 21
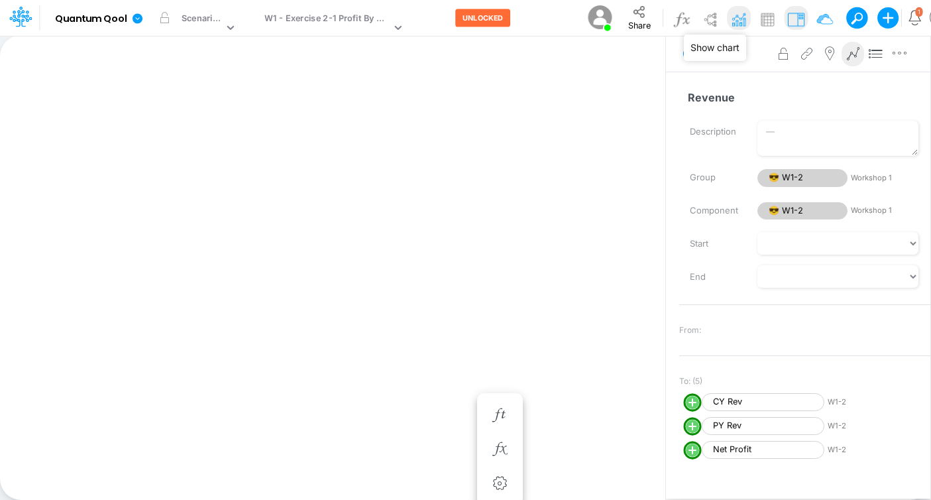
click at [738, 18] on img at bounding box center [738, 19] width 21 height 21
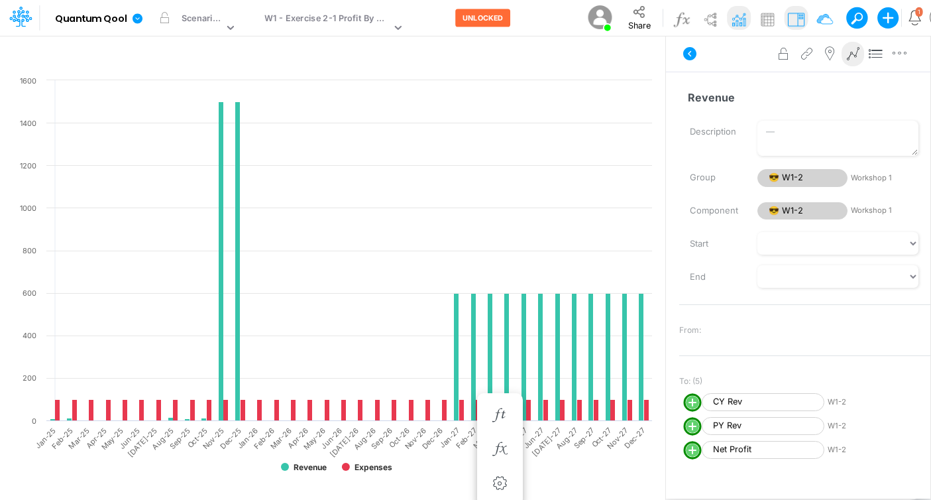
scroll to position [5, 0]
click at [741, 21] on img at bounding box center [738, 19] width 21 height 21
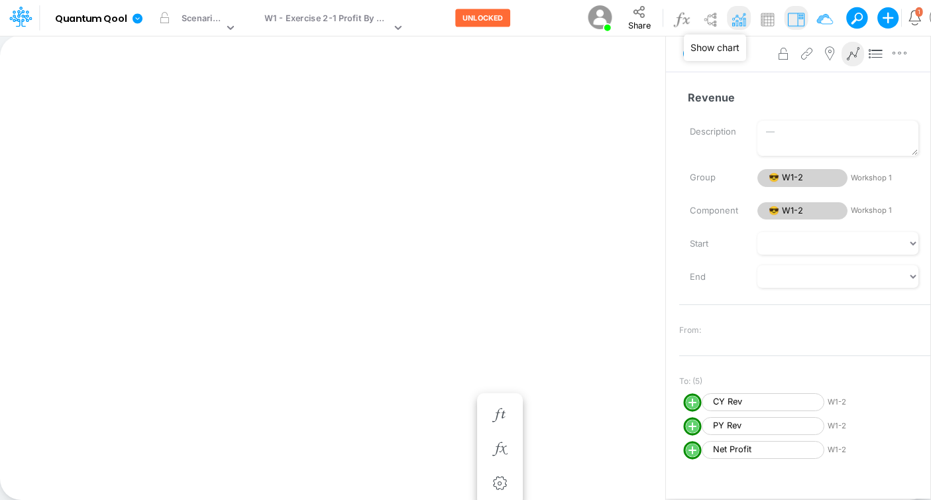
scroll to position [0, 0]
click at [741, 21] on img at bounding box center [738, 19] width 21 height 21
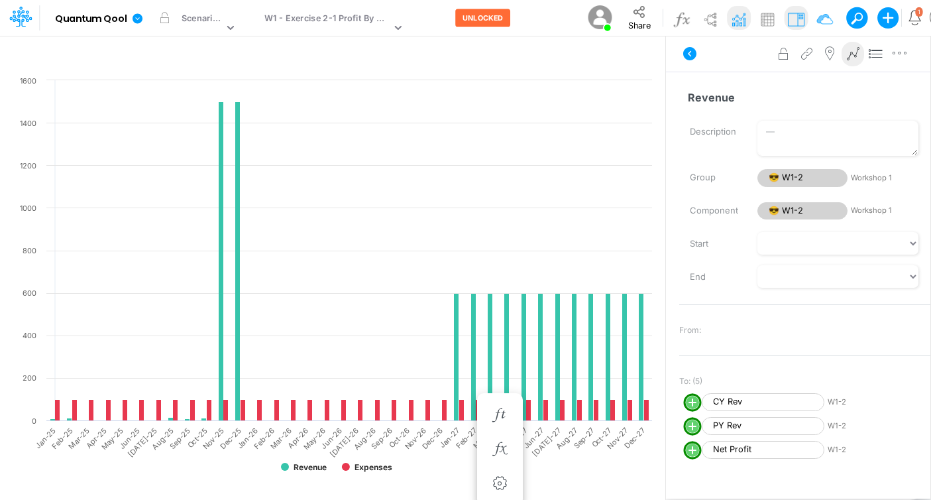
scroll to position [5, 0]
click at [650, 49] on icon "button" at bounding box center [640, 55] width 20 height 14
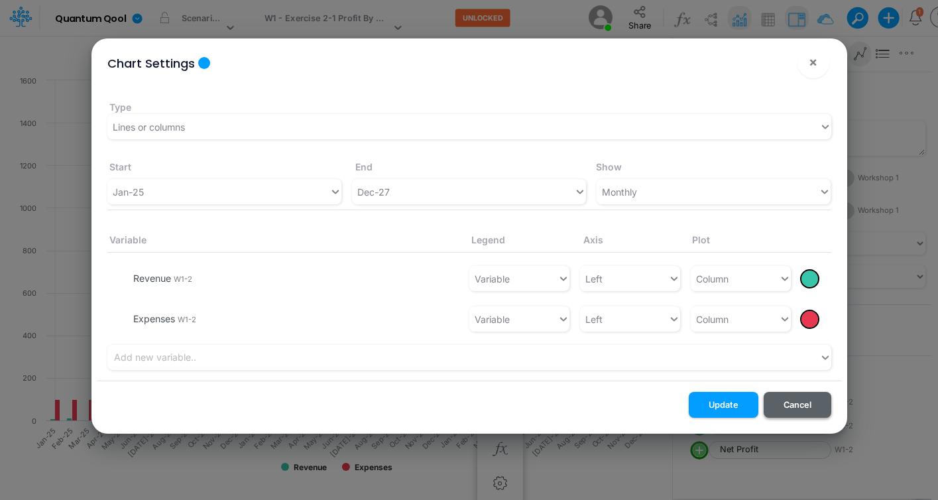
click at [808, 407] on button "Cancel" at bounding box center [797, 405] width 68 height 26
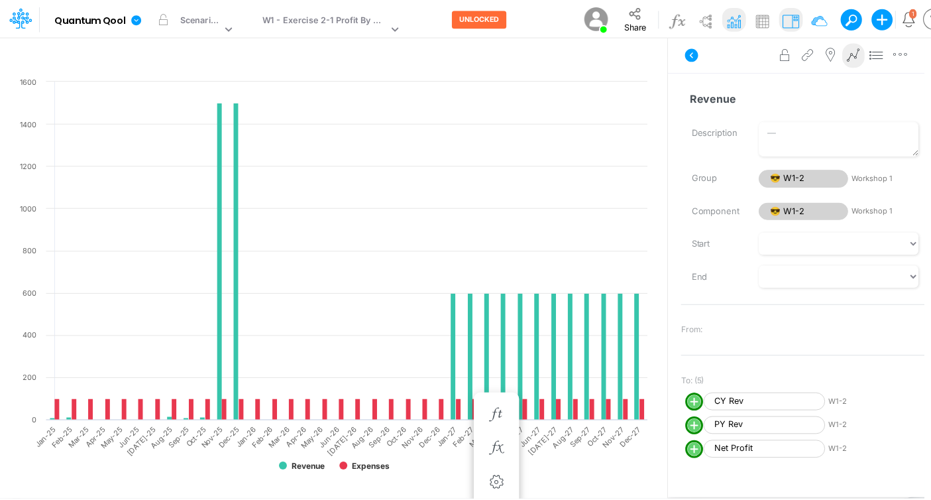
scroll to position [0, 0]
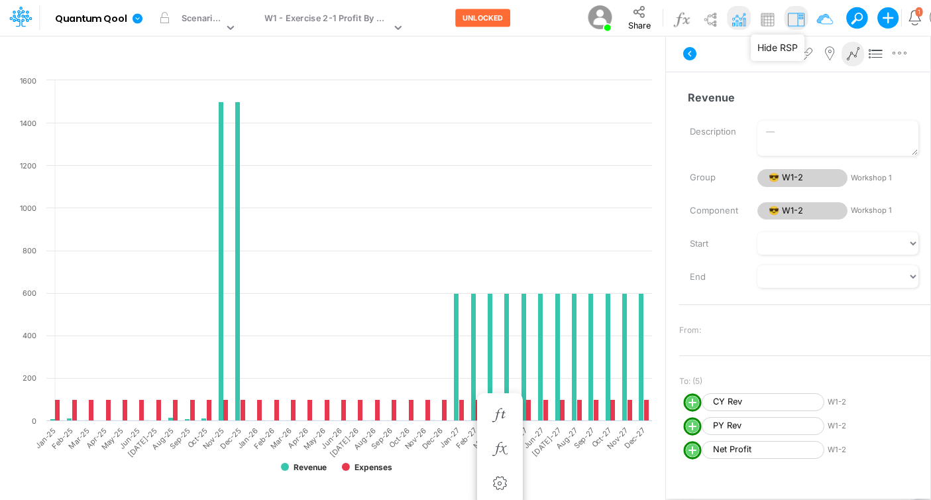
click at [787, 19] on img at bounding box center [796, 19] width 21 height 21
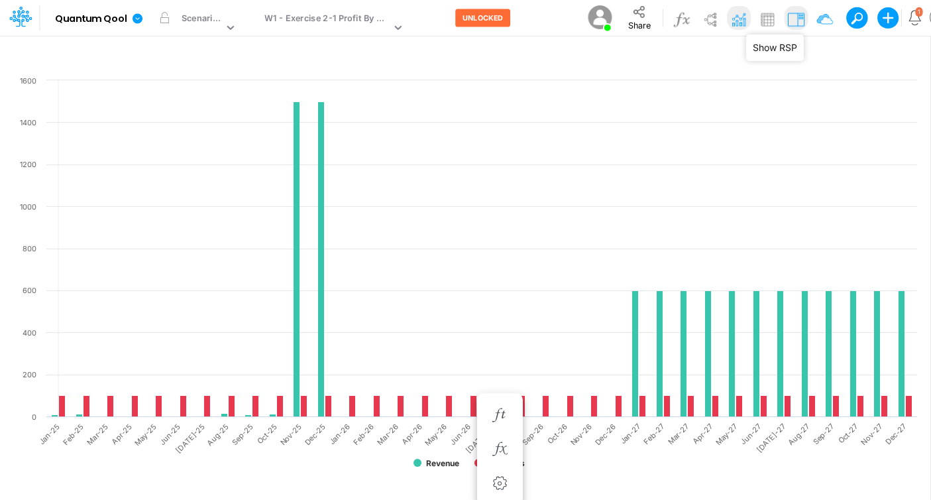
click at [787, 19] on img at bounding box center [796, 19] width 21 height 21
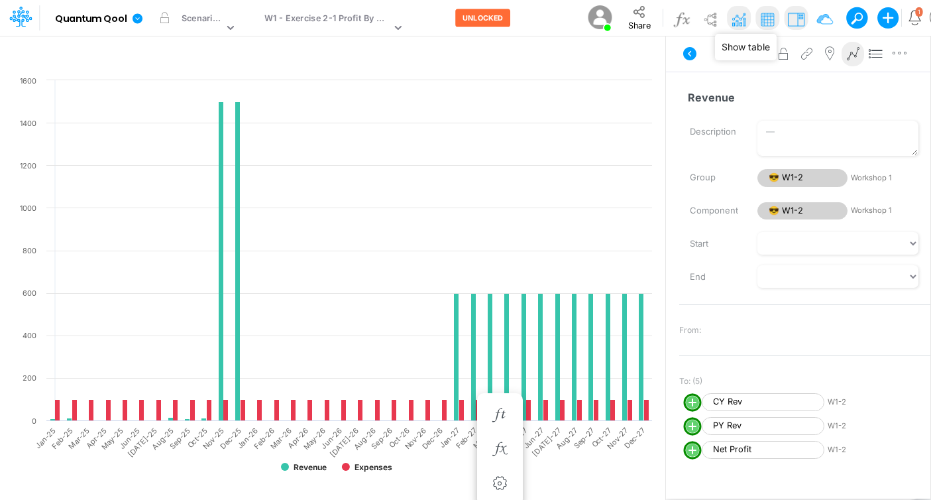
click at [770, 19] on img at bounding box center [767, 19] width 21 height 21
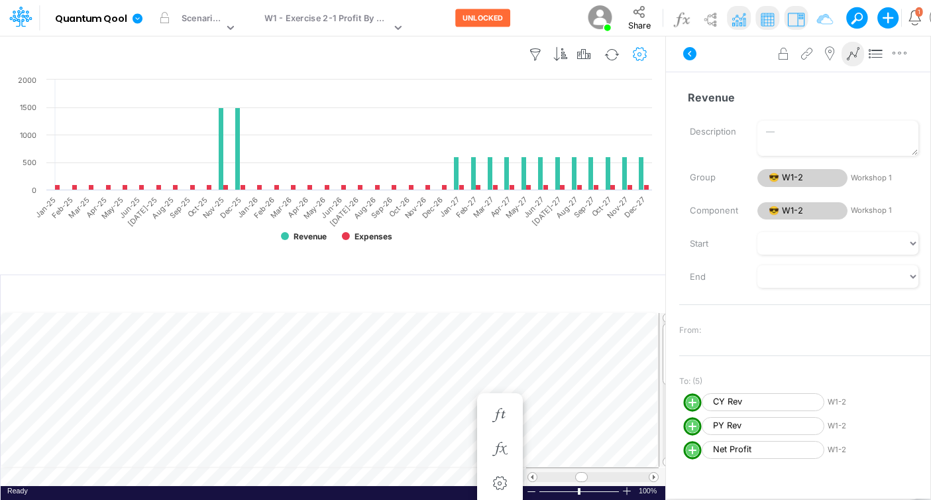
click at [647, 52] on icon "button" at bounding box center [640, 55] width 20 height 14
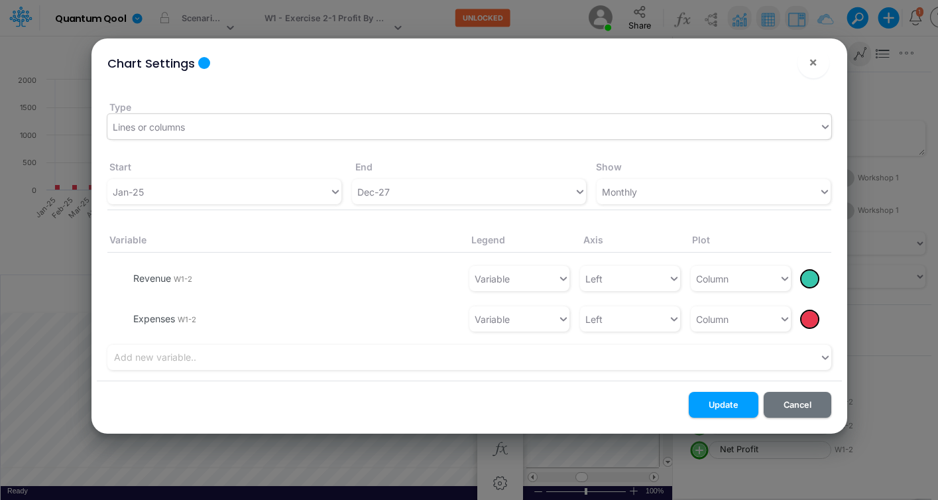
click at [548, 118] on div "Lines or columns" at bounding box center [463, 127] width 712 height 22
click at [564, 103] on div "Type Lines or columns Start End Show Jan-25 Dec-27 Monthly Variable Legend Axis…" at bounding box center [469, 232] width 745 height 298
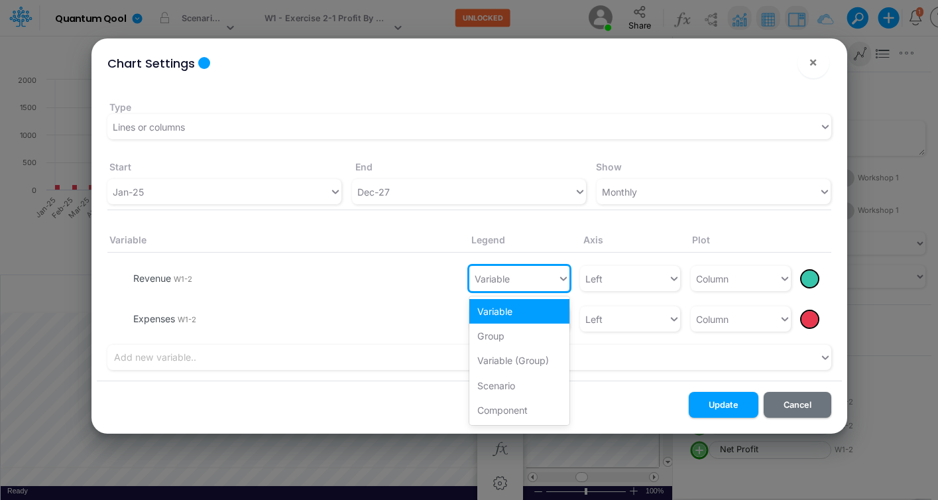
click at [535, 280] on div "Variable" at bounding box center [513, 279] width 88 height 22
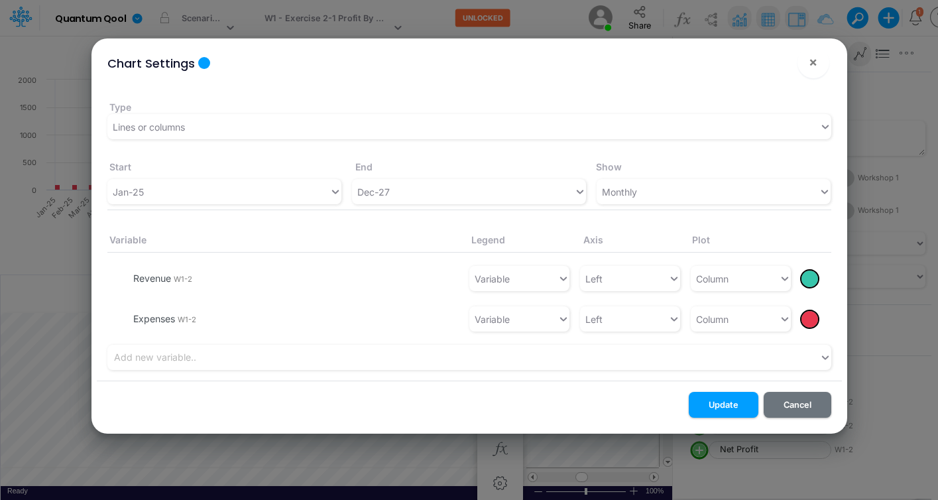
click at [420, 280] on li "Revenue W1-2 Variable Left Column" at bounding box center [469, 278] width 724 height 41
click at [790, 406] on button "Cancel" at bounding box center [797, 405] width 68 height 26
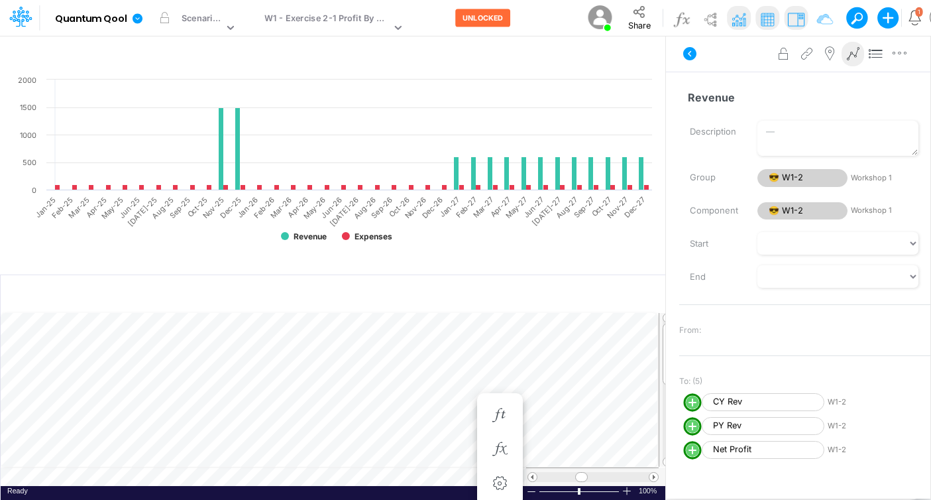
click at [28, 138] on text "1000" at bounding box center [28, 135] width 17 height 9
click at [29, 127] on rect at bounding box center [335, 164] width 645 height 182
click at [645, 54] on icon "button" at bounding box center [640, 55] width 20 height 14
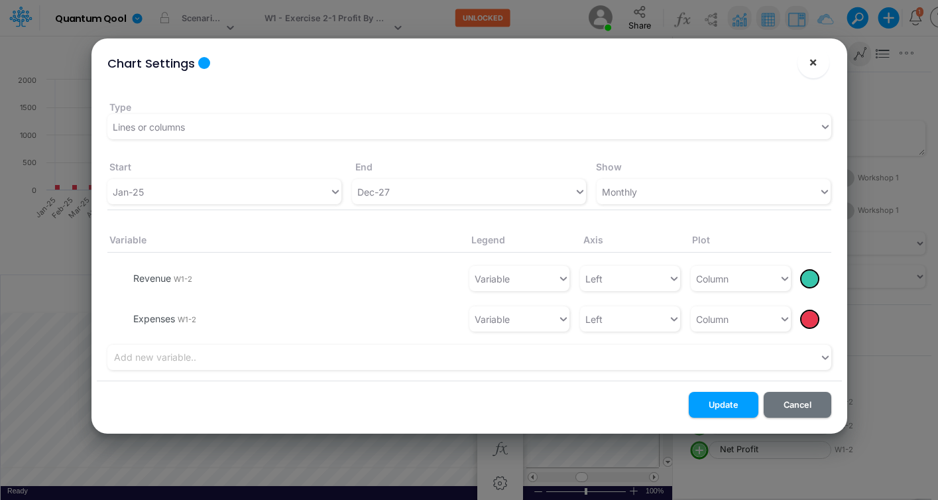
click at [811, 70] on span "×" at bounding box center [812, 62] width 9 height 16
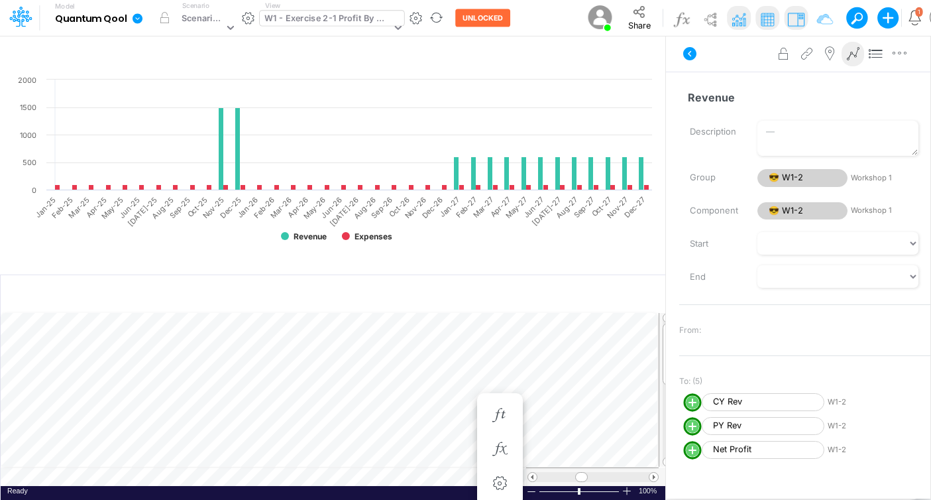
click at [360, 24] on div "W1 - Exercise 2-1 Profit By Month" at bounding box center [327, 19] width 127 height 15
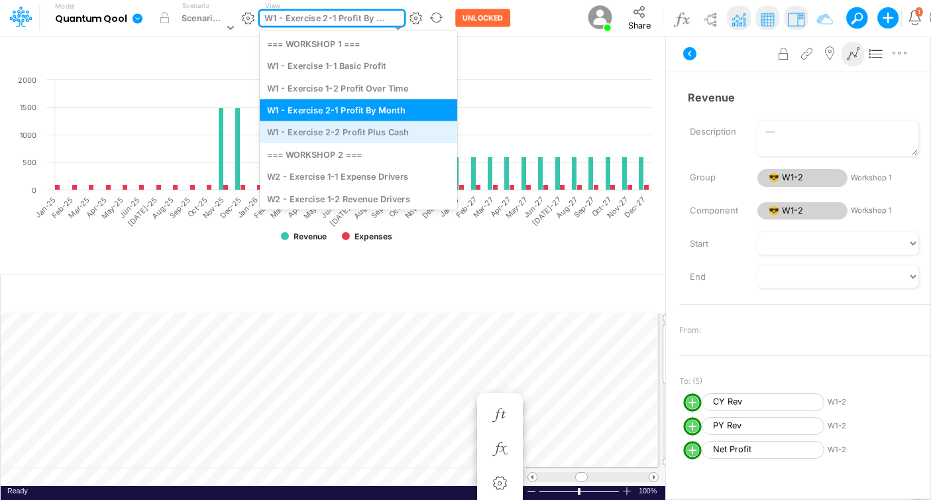
click at [358, 134] on div "W1 - Exercise 2-2 Profit Plus Cash" at bounding box center [358, 132] width 197 height 22
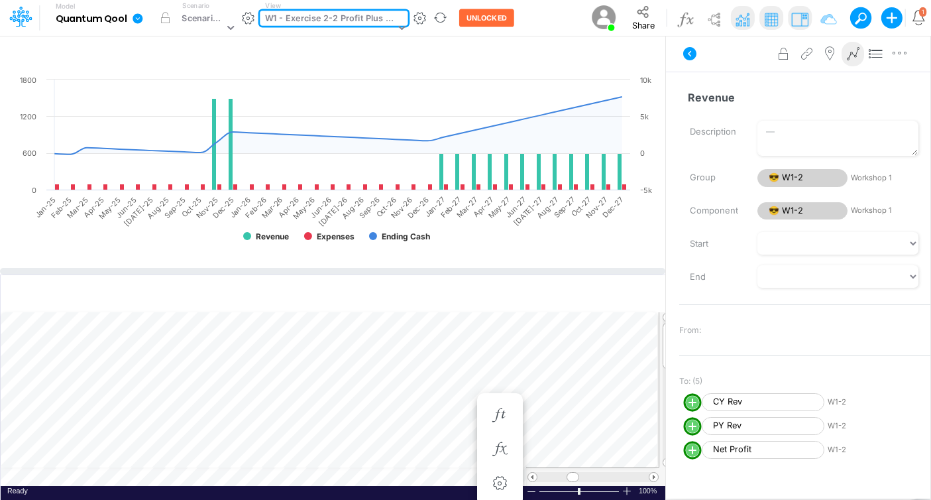
click at [617, 268] on div at bounding box center [332, 271] width 665 height 7
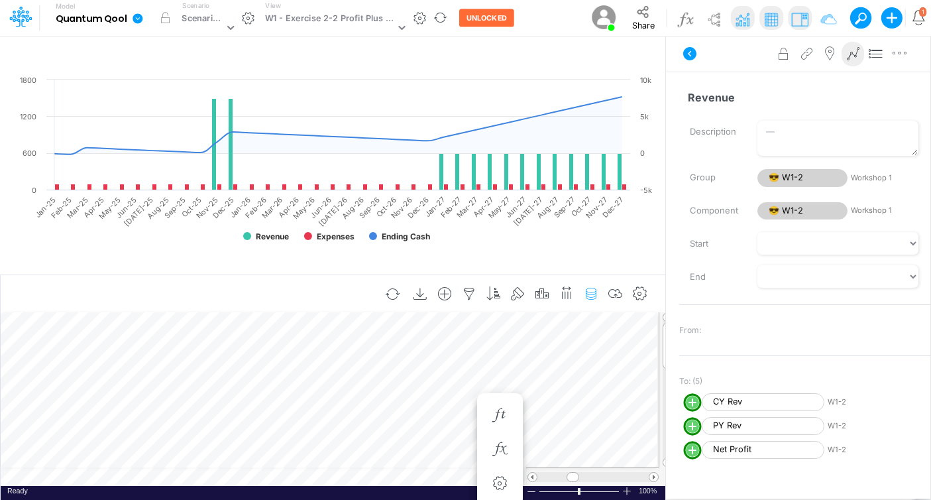
click at [604, 287] on button "button" at bounding box center [591, 294] width 25 height 27
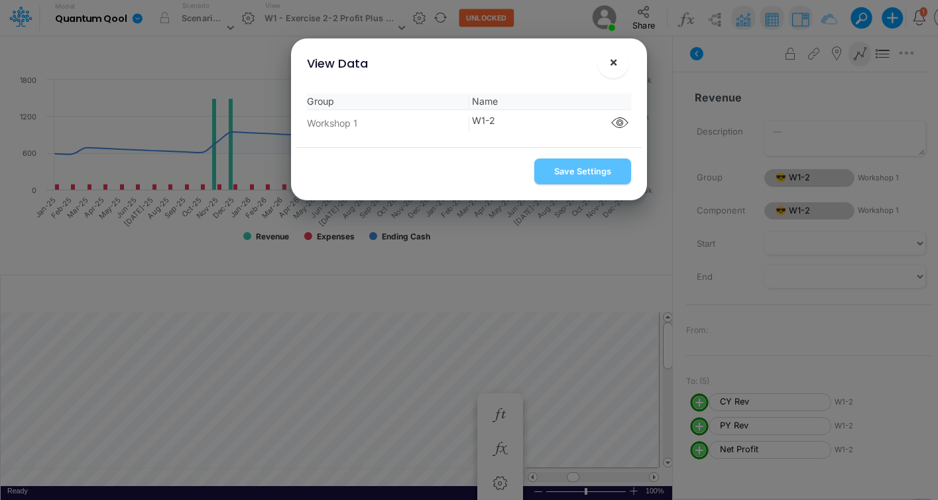
click at [616, 62] on span "×" at bounding box center [613, 62] width 9 height 16
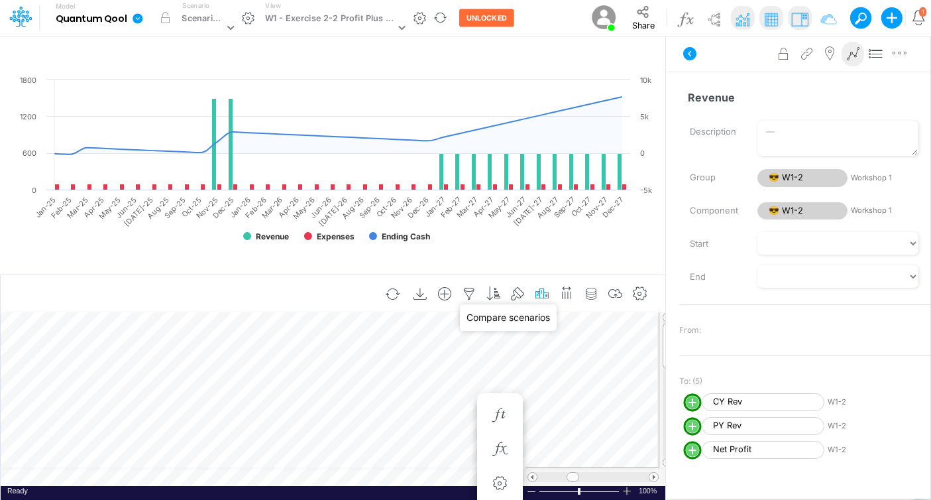
click at [551, 293] on icon "button" at bounding box center [542, 294] width 20 height 14
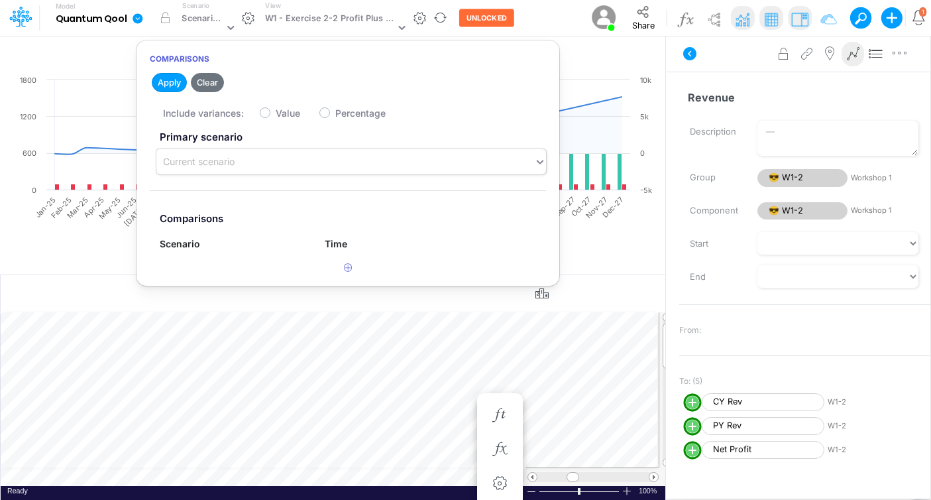
click at [472, 162] on div "Current scenario" at bounding box center [345, 162] width 378 height 22
click at [482, 141] on label "Primary scenario" at bounding box center [348, 137] width 396 height 25
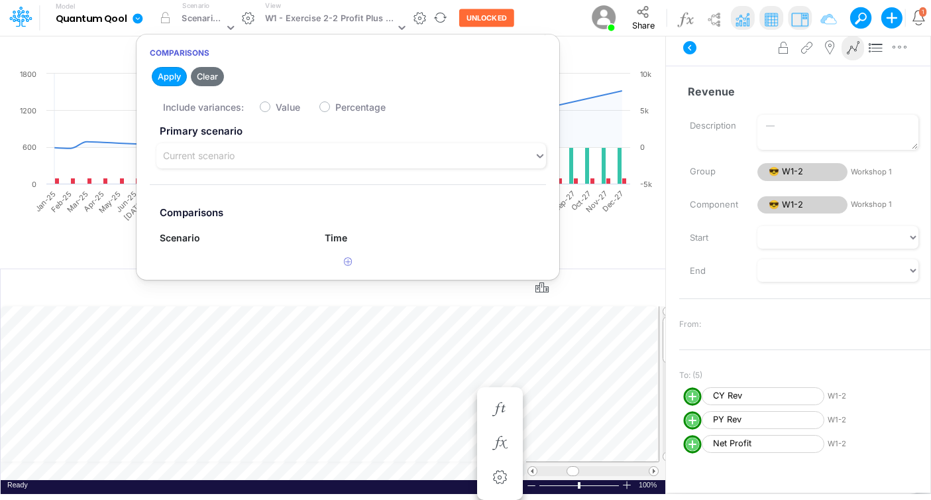
click at [288, 251] on article at bounding box center [347, 262] width 423 height 22
click at [609, 243] on rect at bounding box center [335, 158] width 645 height 182
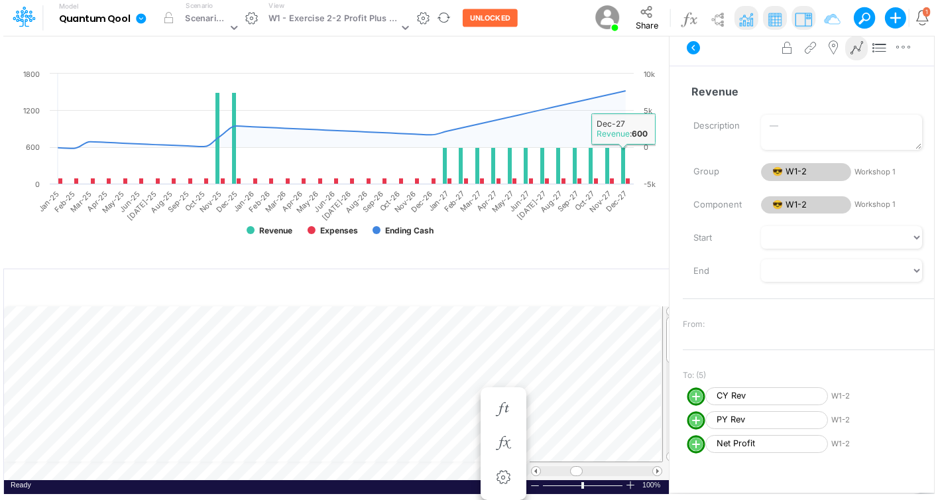
scroll to position [0, 0]
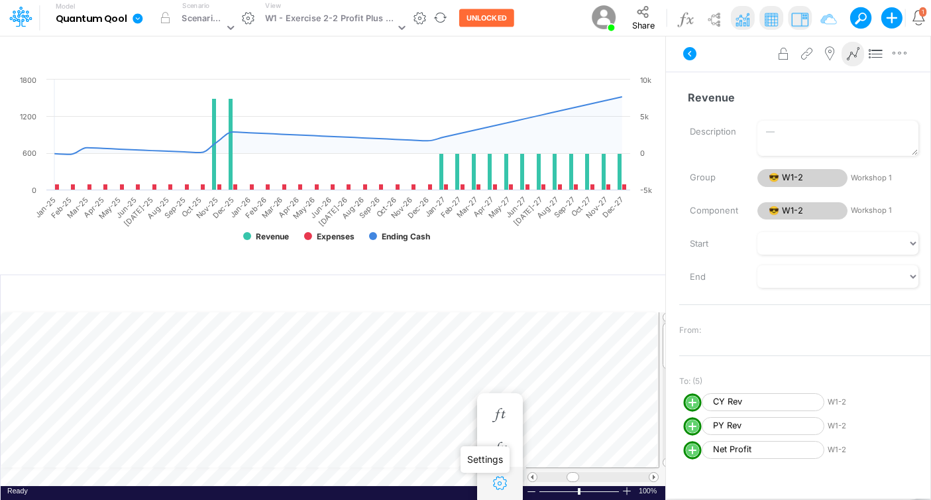
click at [497, 484] on icon "button" at bounding box center [500, 483] width 20 height 14
select select "sum"
select select "field"
select select "Number"
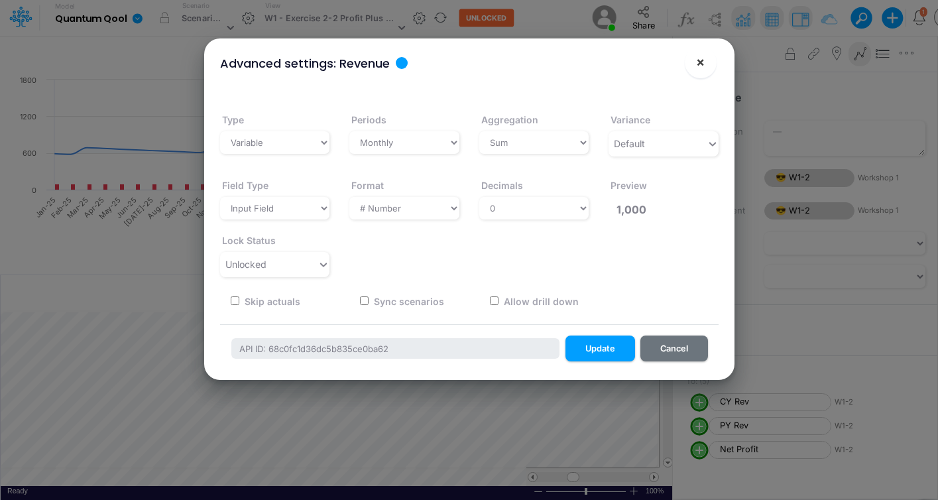
click at [702, 66] on span "×" at bounding box center [700, 62] width 9 height 16
